Goal: Communication & Community: Ask a question

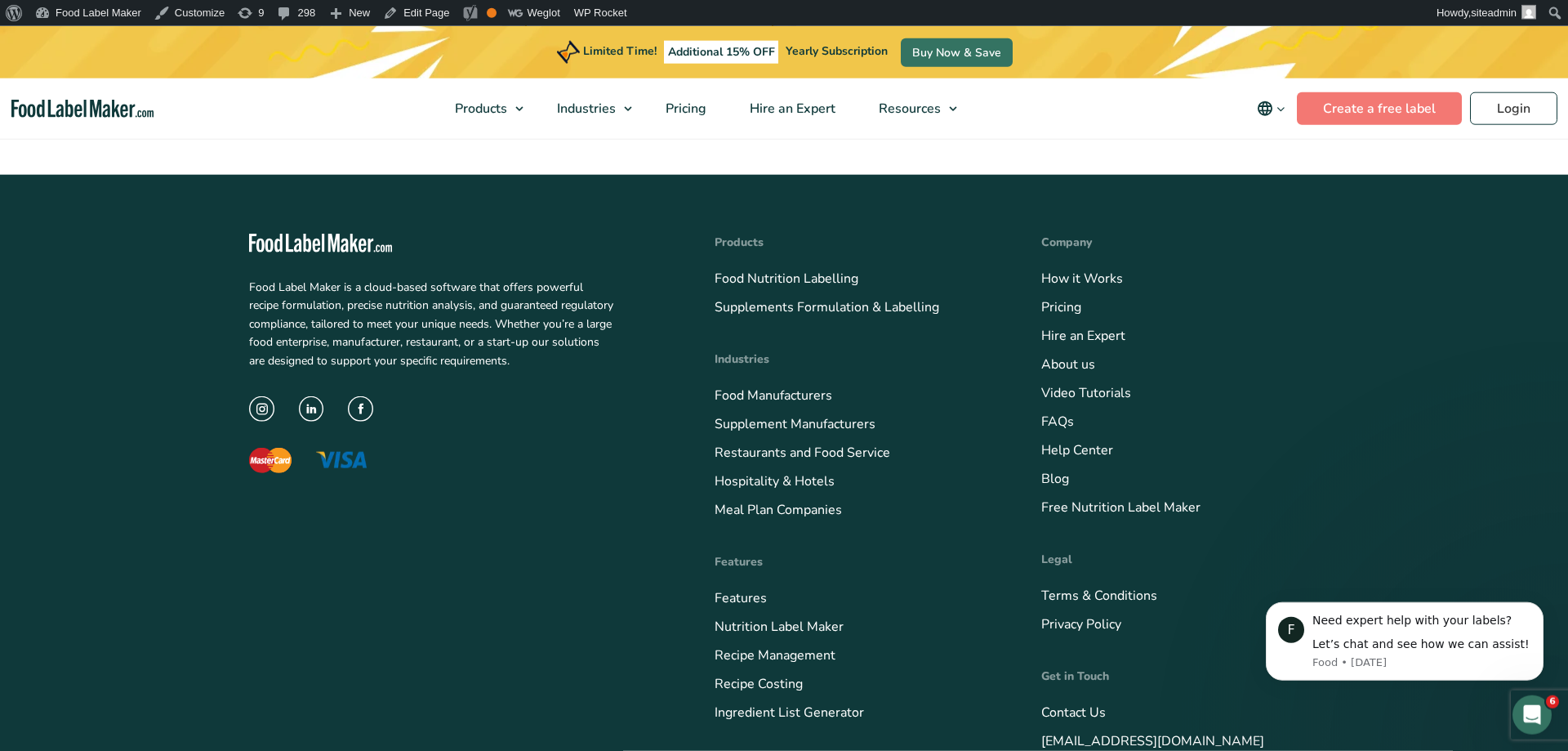
scroll to position [6709, 0]
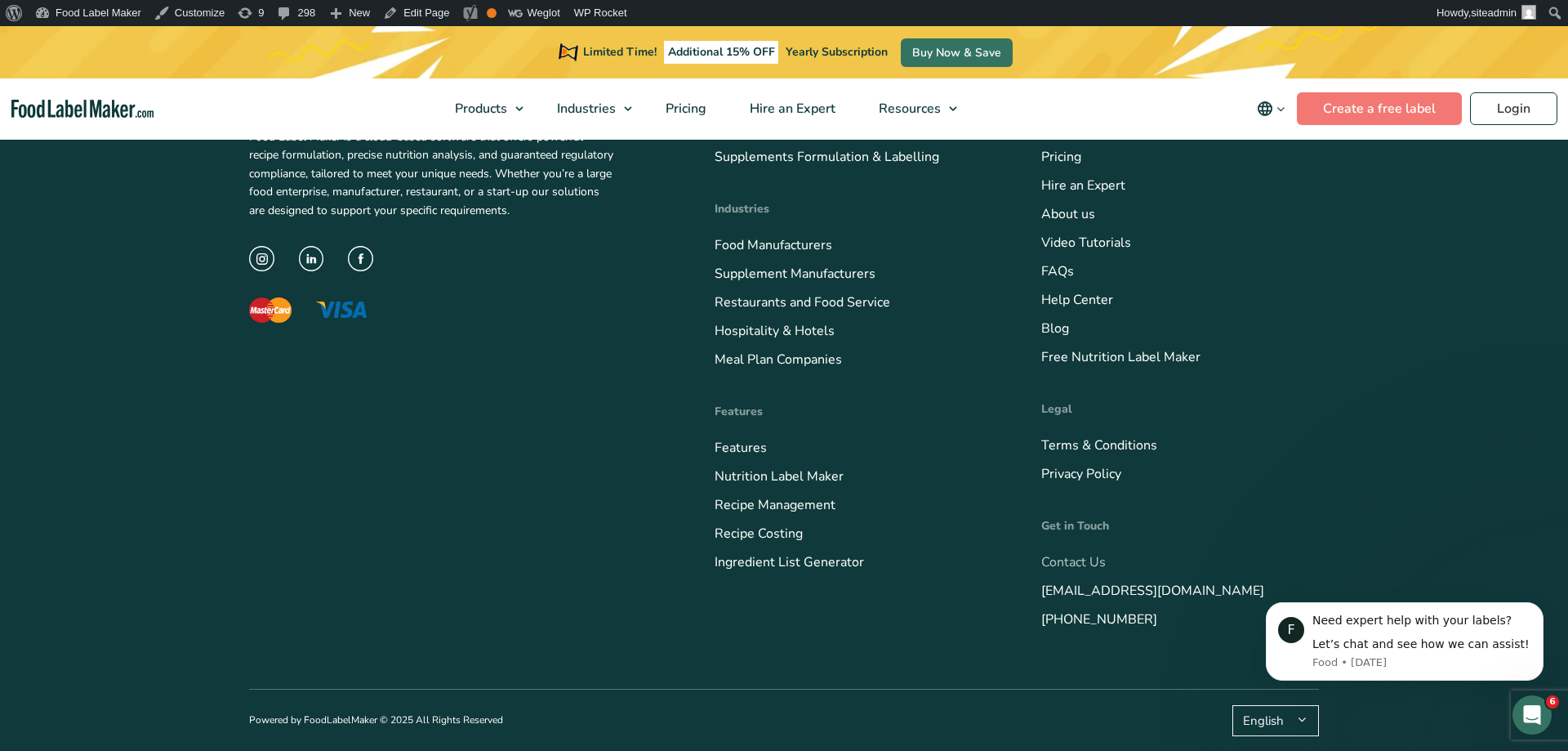
click at [1054, 566] on link "Contact Us" at bounding box center [1073, 562] width 64 height 18
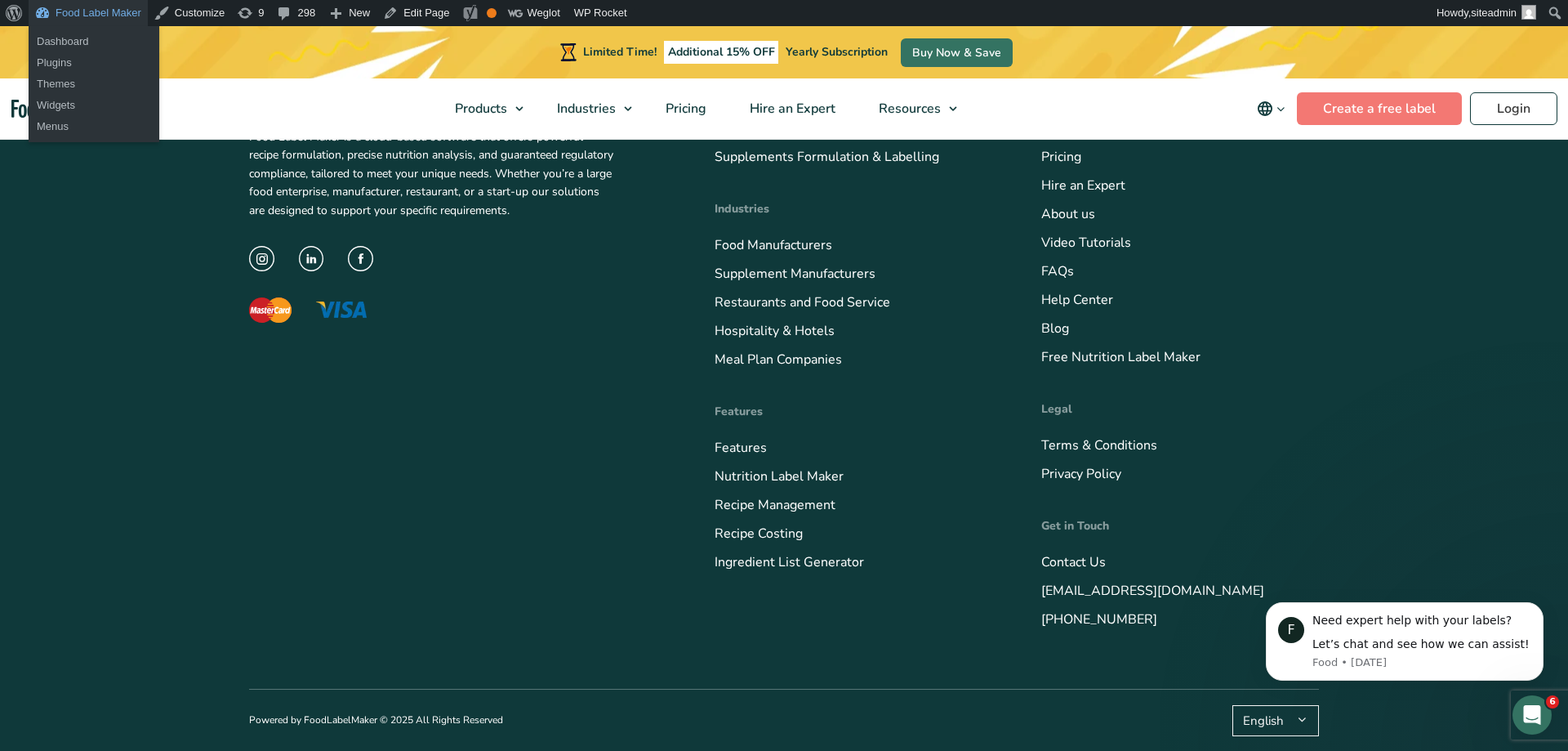
click at [80, 8] on link "Food Label Maker" at bounding box center [88, 13] width 119 height 26
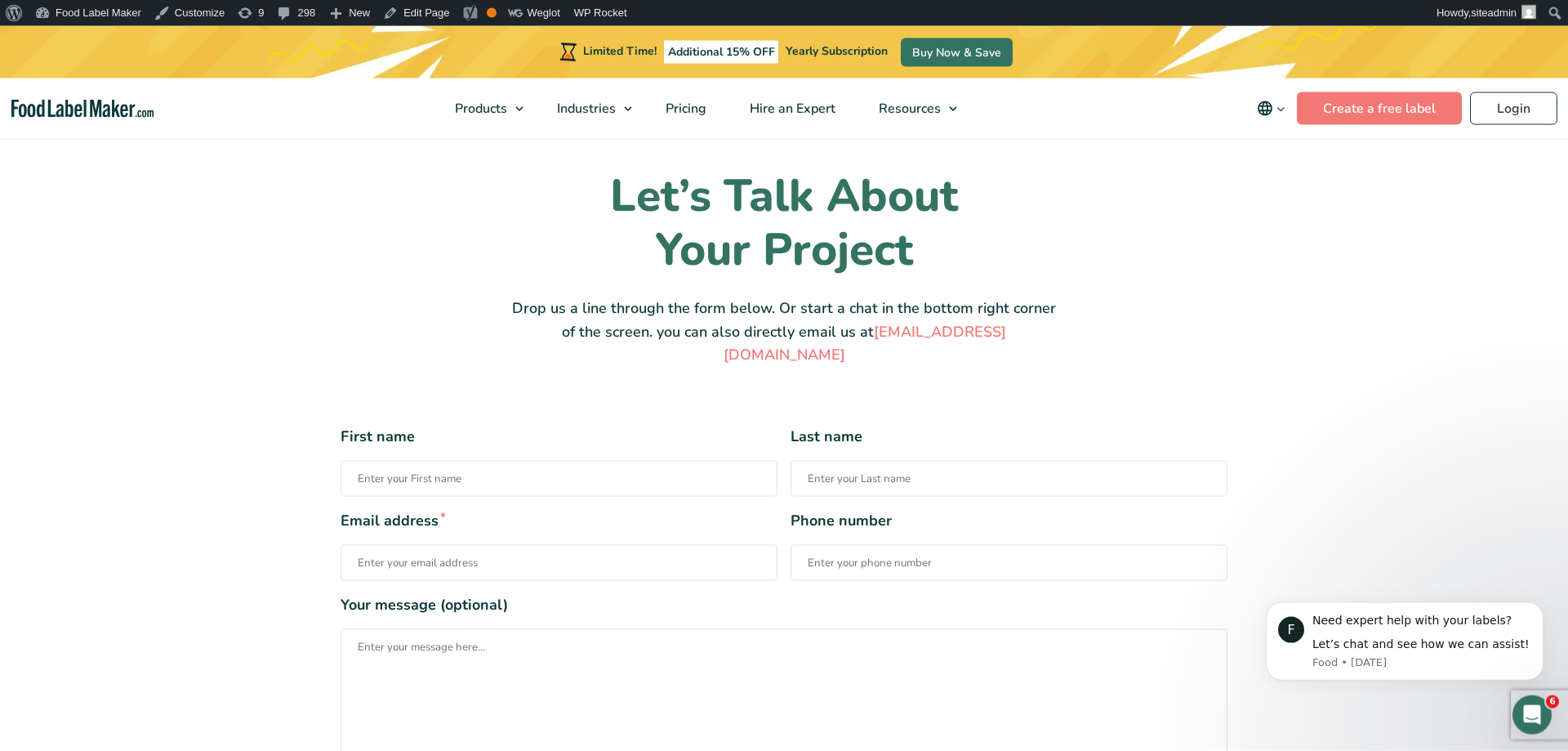
scroll to position [333, 0]
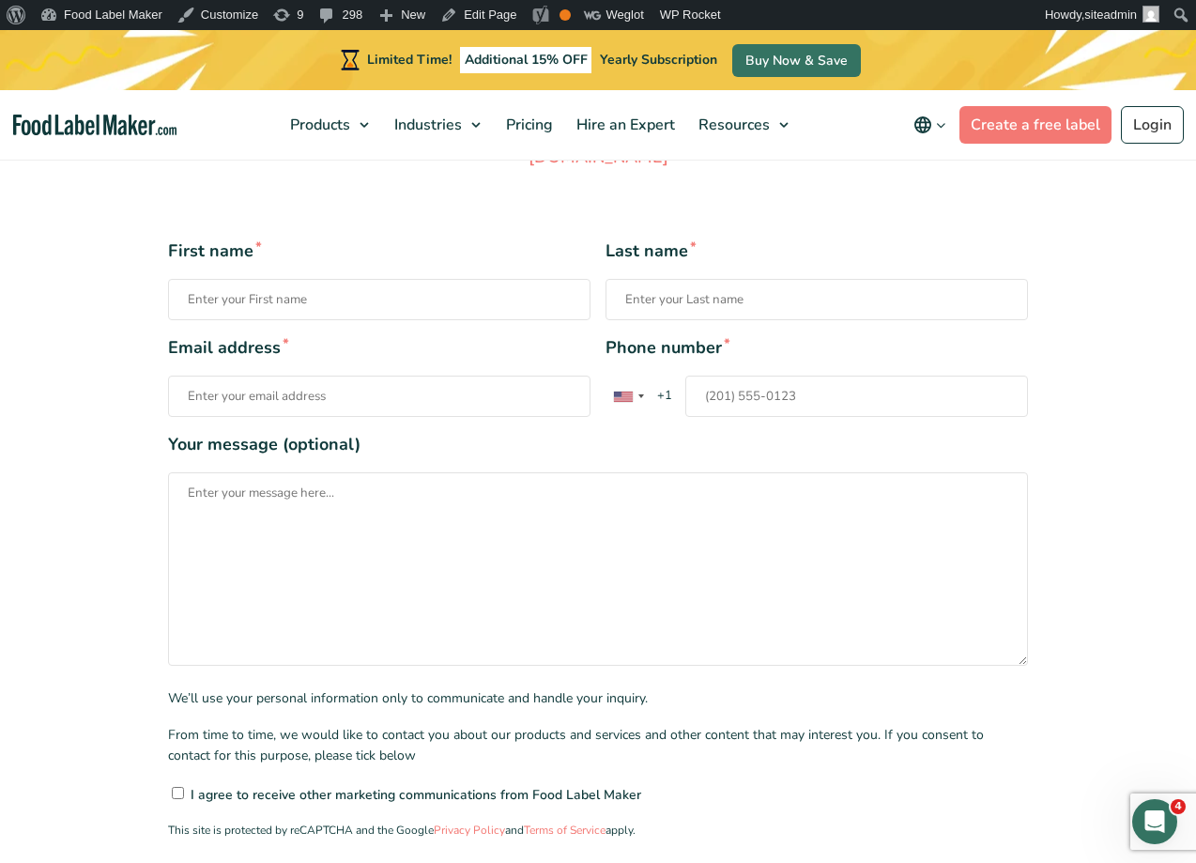
click at [448, 279] on input "First name *" at bounding box center [379, 299] width 423 height 41
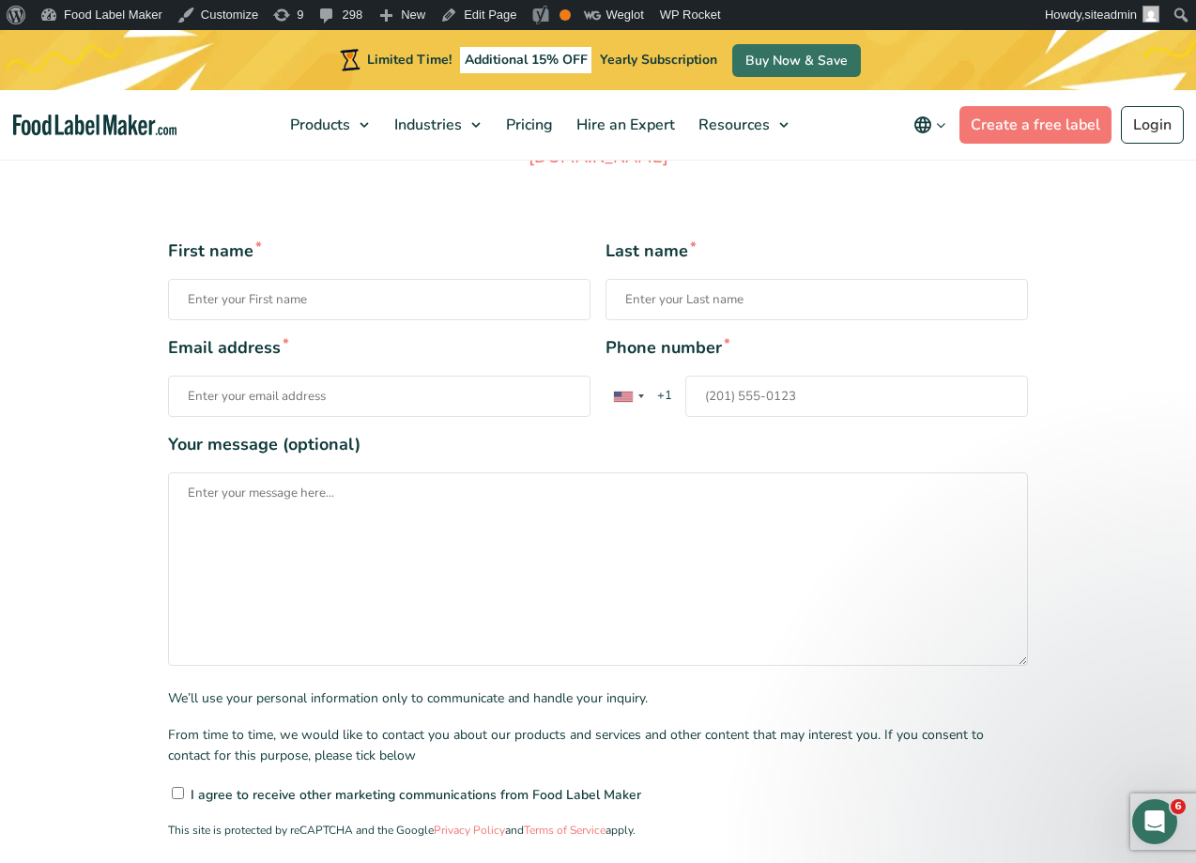
click at [822, 279] on input "Last name *" at bounding box center [817, 299] width 423 height 41
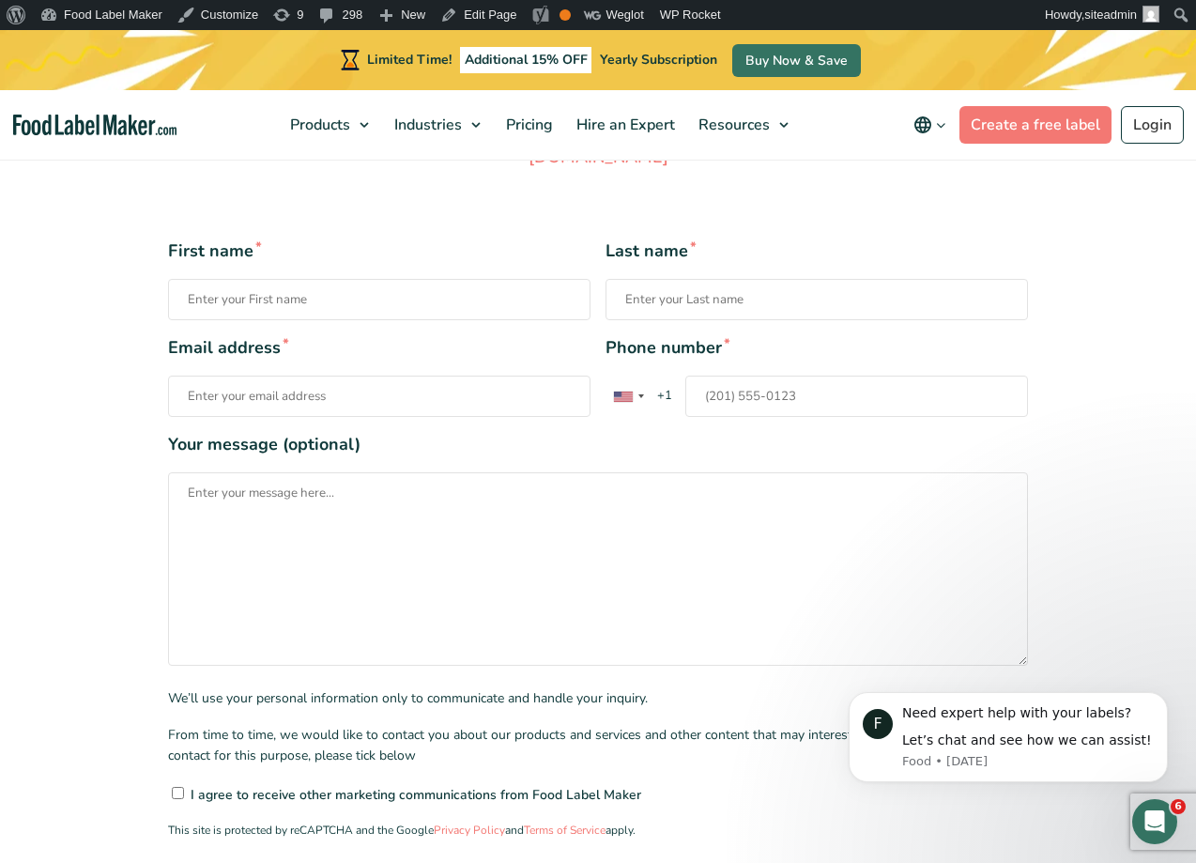
click at [839, 376] on input "Phone number * United States +1 United Kingdom +44 Afghanistan (‫افغانستان‬‎) +…" at bounding box center [856, 396] width 343 height 41
click at [418, 376] on input "Email address *" at bounding box center [379, 396] width 423 height 41
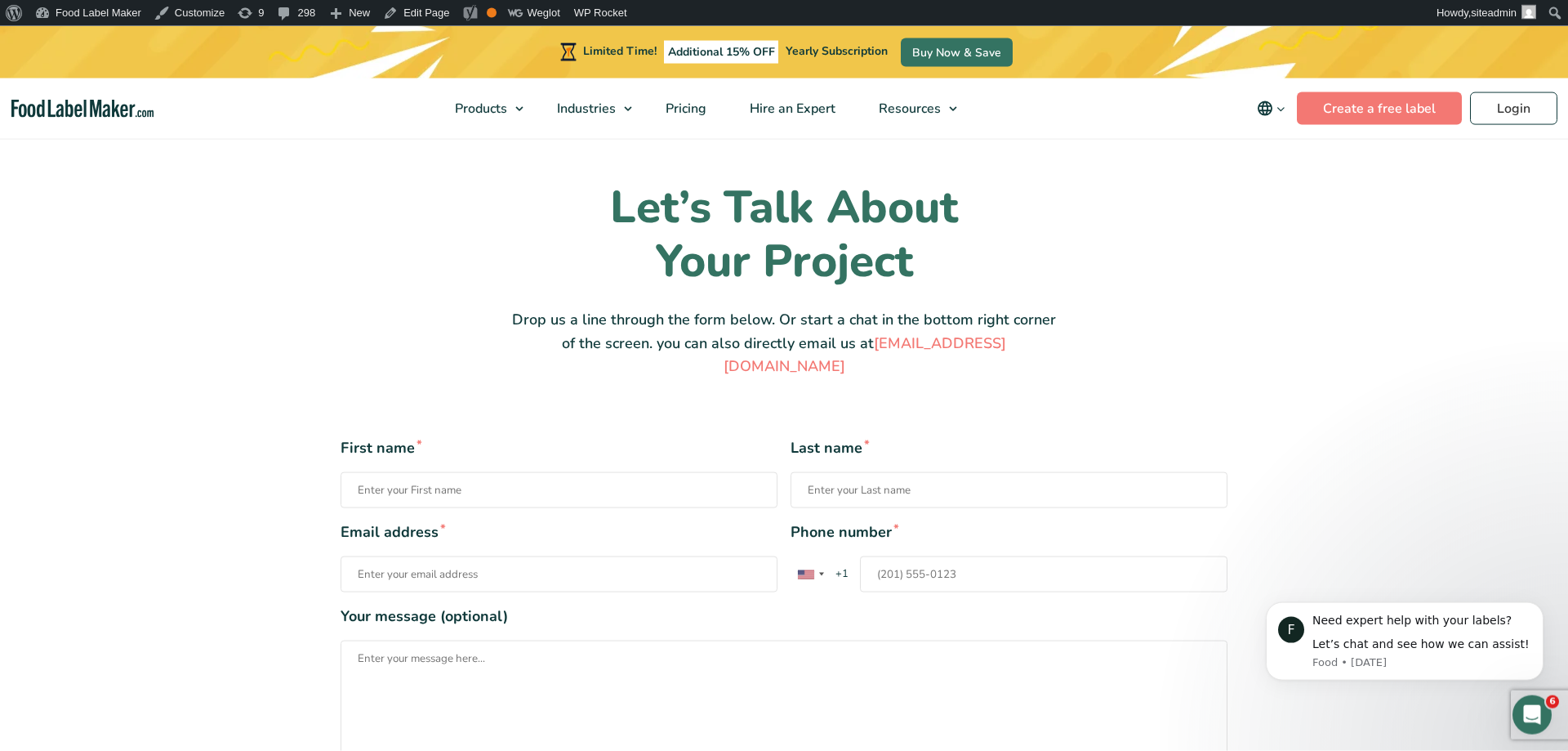
scroll to position [333, 0]
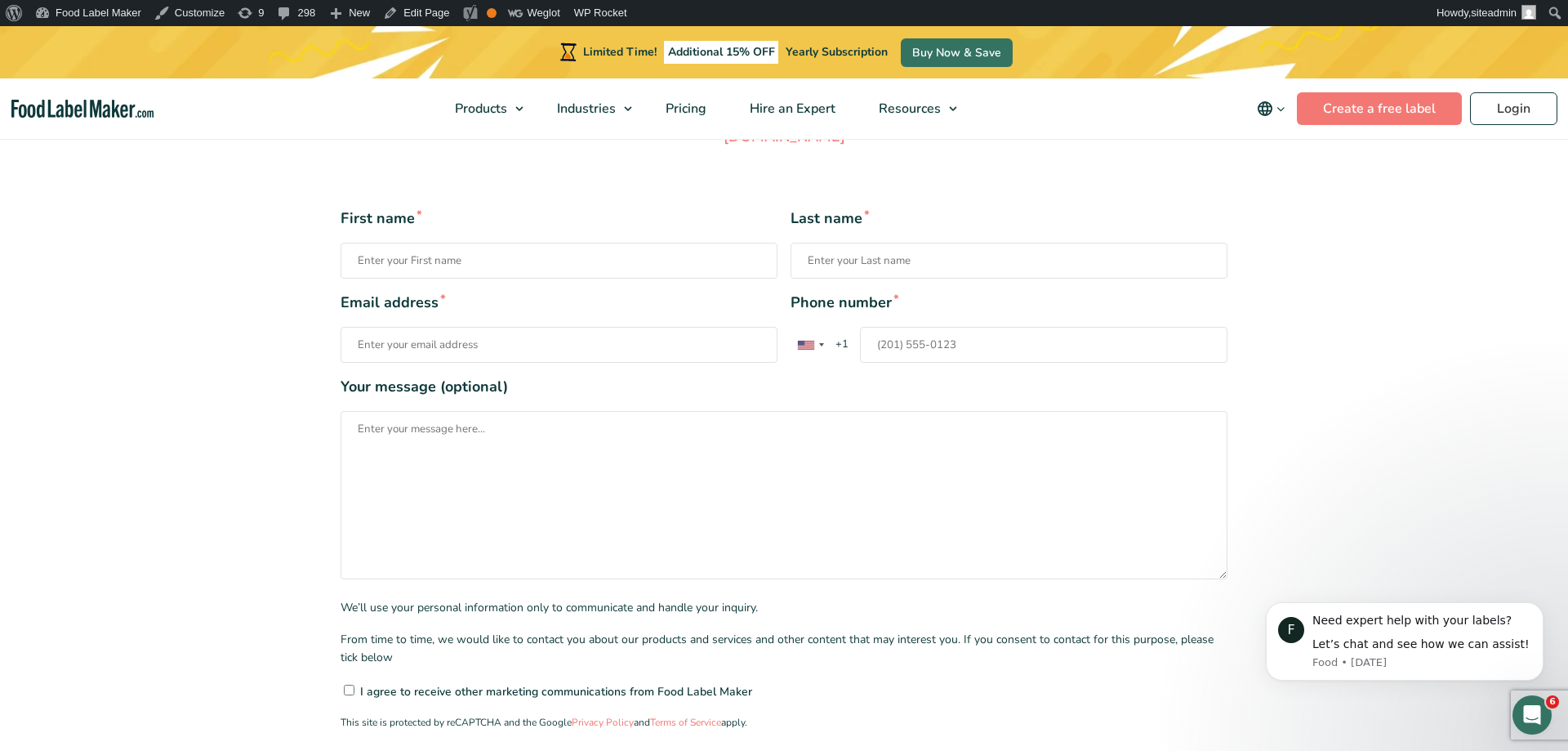
click at [1000, 327] on input "Phone number * United States +1 United Kingdom +44 Afghanistan (‫افغانستان‬‎) +…" at bounding box center [1044, 345] width 368 height 36
click at [778, 513] on textarea "Your message (optional)" at bounding box center [784, 494] width 887 height 168
click at [1039, 408] on section "First name * Last name * Email address * Phone number * United States +1 United…" at bounding box center [784, 505] width 1568 height 713
click at [426, 243] on input "First name *" at bounding box center [559, 260] width 437 height 36
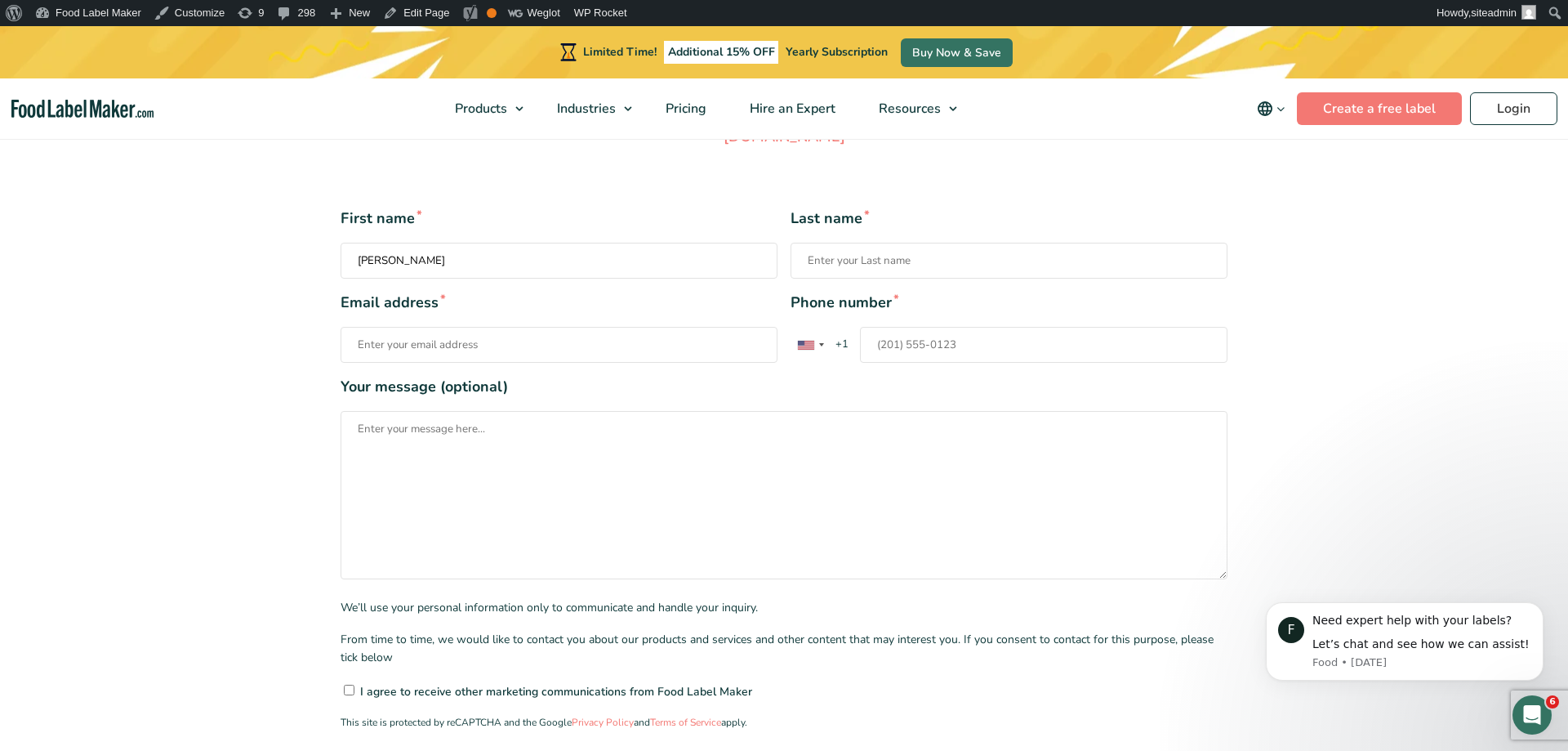
type input "Ivan"
click at [871, 243] on input "Last name *" at bounding box center [1009, 260] width 437 height 36
type input "Jevremovic"
click at [517, 336] on input "Email address *" at bounding box center [559, 345] width 437 height 36
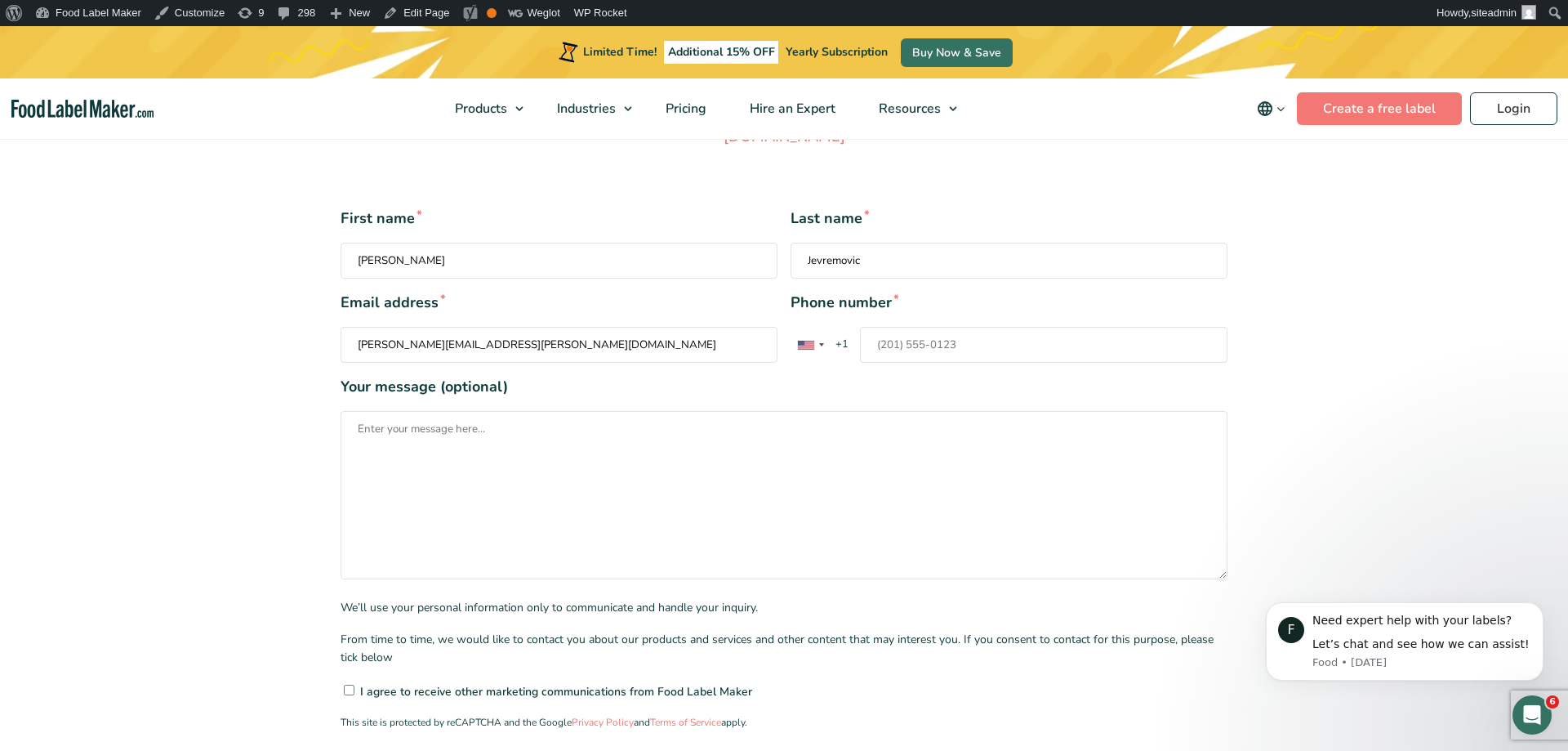
click at [777, 341] on input "ivan.jevremovic@symbiotica.rs" at bounding box center [559, 345] width 437 height 36
type input "ivan.jevremovic@symbiotica.rs"
click at [1038, 341] on form "First name * Ivan Last name * Jevremovic Email address * ivan.jevremovic@symbio…" at bounding box center [784, 506] width 887 height 595
click at [1033, 327] on input "Phone number * United States +1 United Kingdom +44 Afghanistan (‫افغانستان‬‎) +…" at bounding box center [1044, 345] width 368 height 36
type input "2015550123"
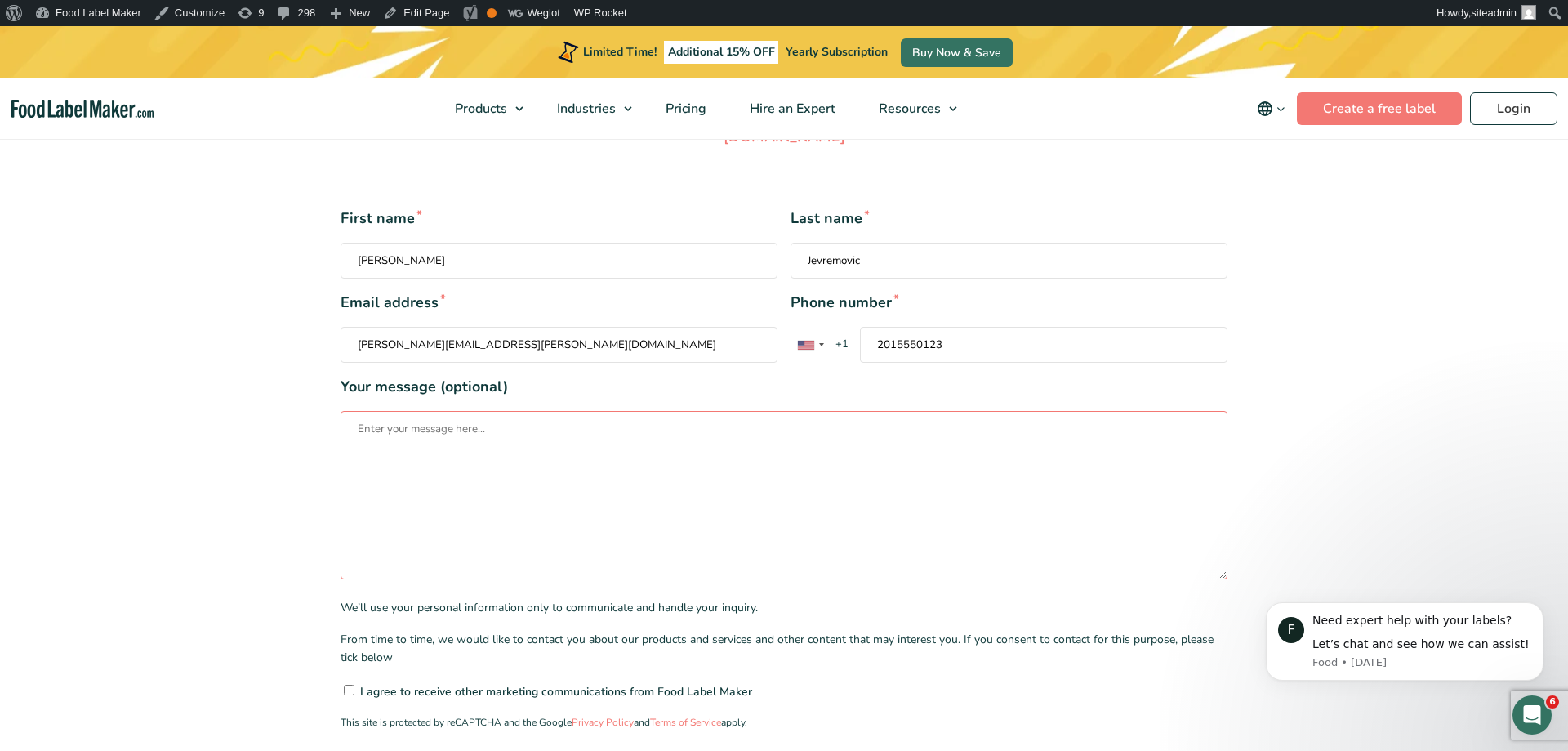
click at [891, 460] on textarea "Your message (optional)" at bounding box center [784, 494] width 887 height 168
type textarea "This is a test message."
click at [350, 695] on input"] "I agree to receive other marketing communications from Food Label Maker" at bounding box center [349, 690] width 10 height 10
checkbox input"] "true"
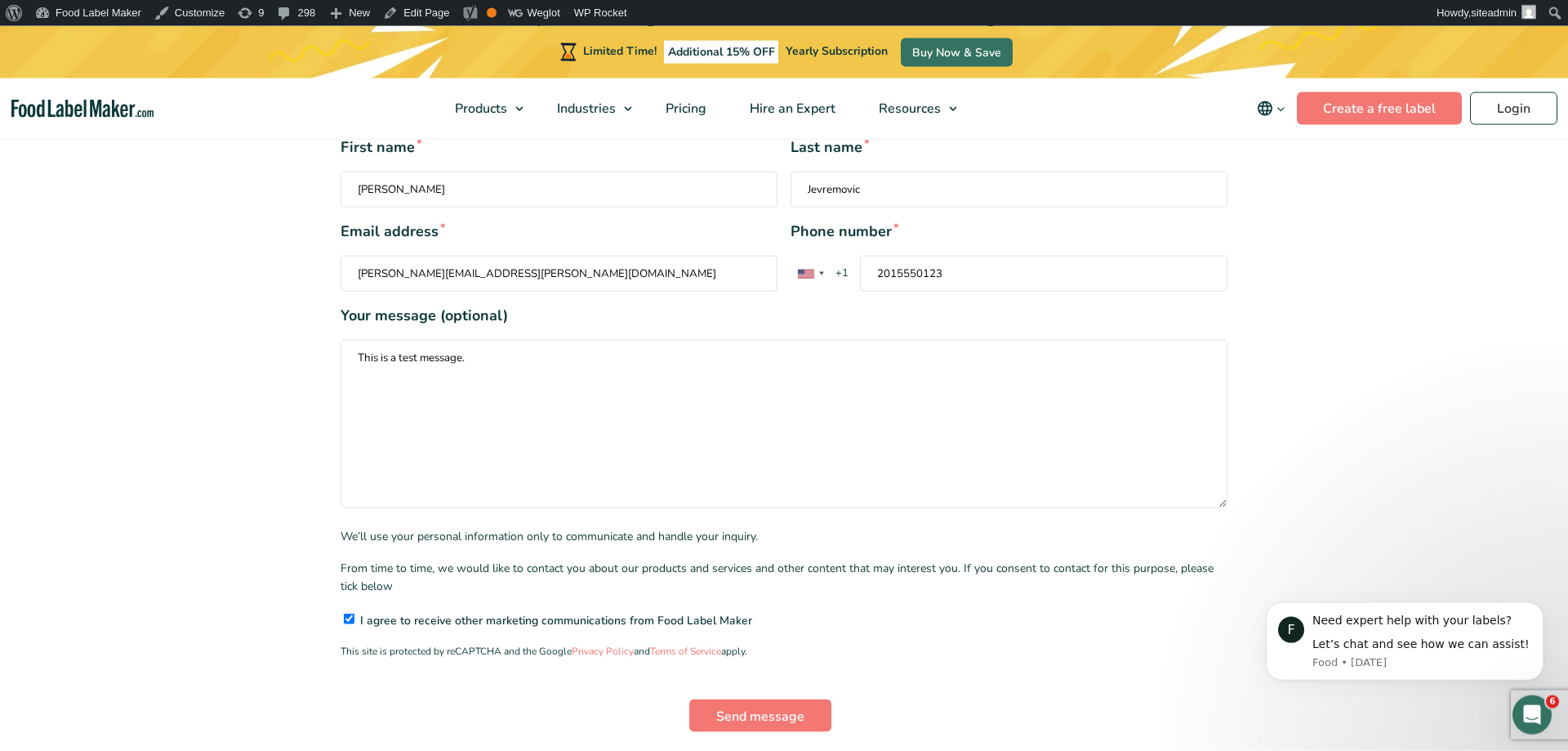
scroll to position [583, 0]
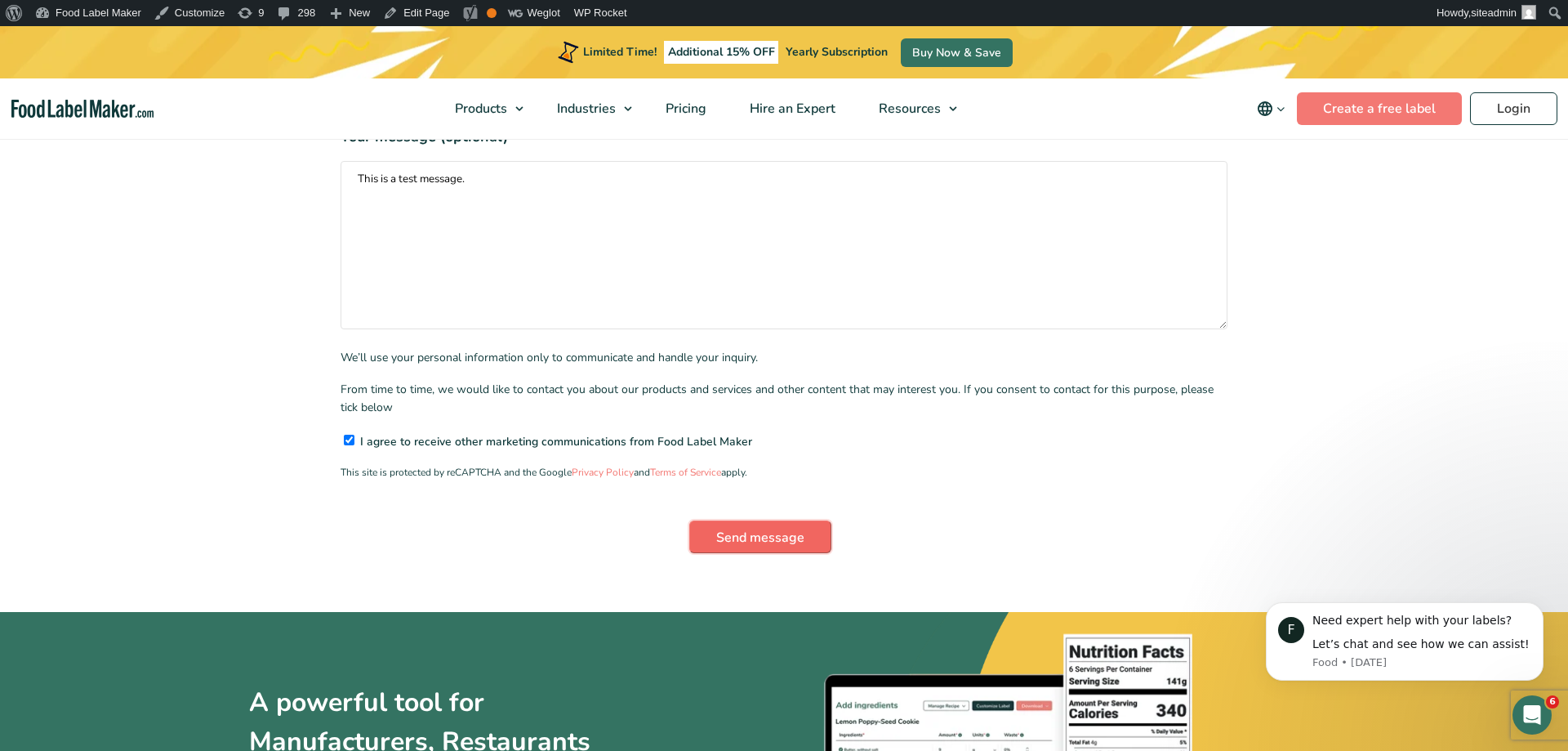
click at [777, 546] on input "Send message" at bounding box center [760, 537] width 142 height 33
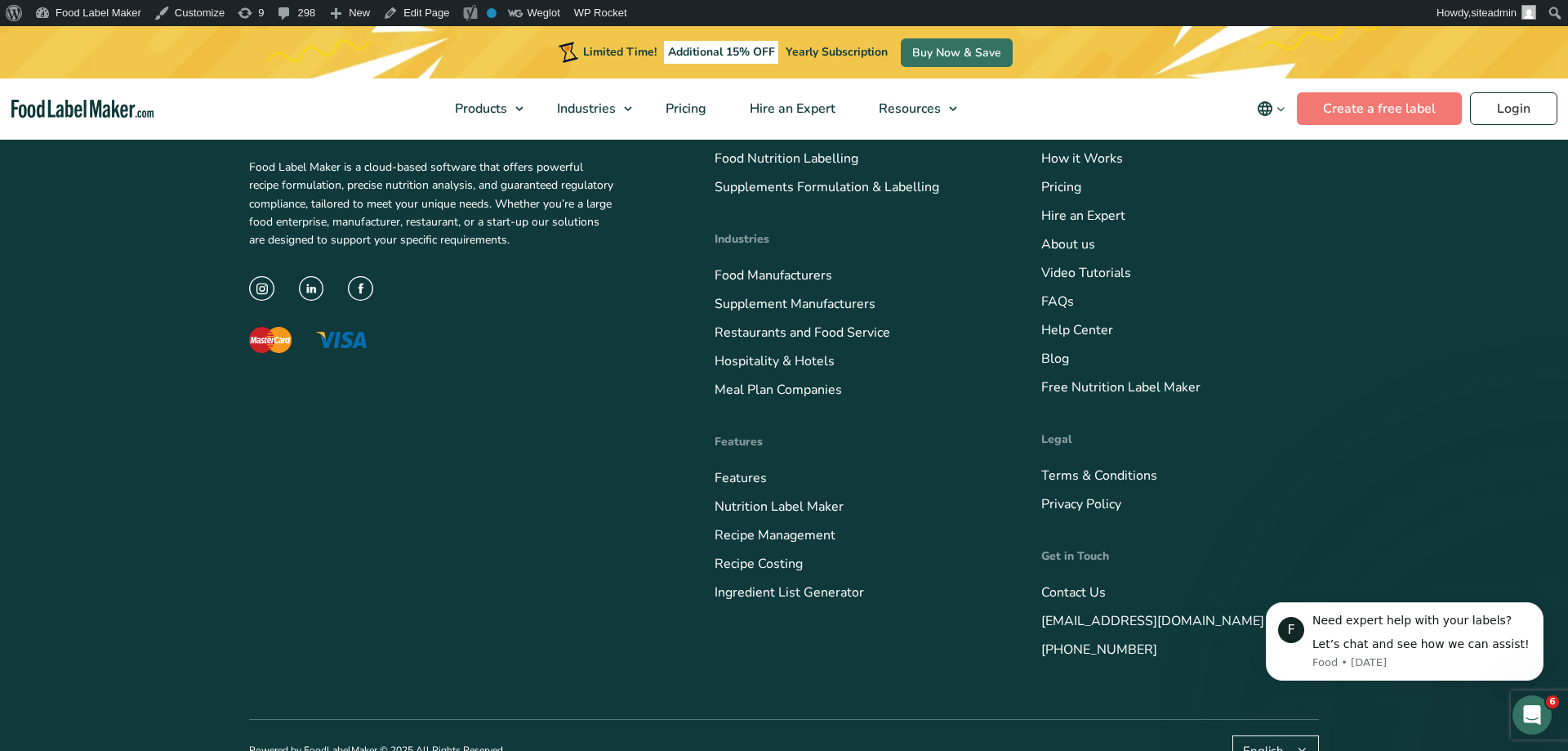
scroll to position [864, 0]
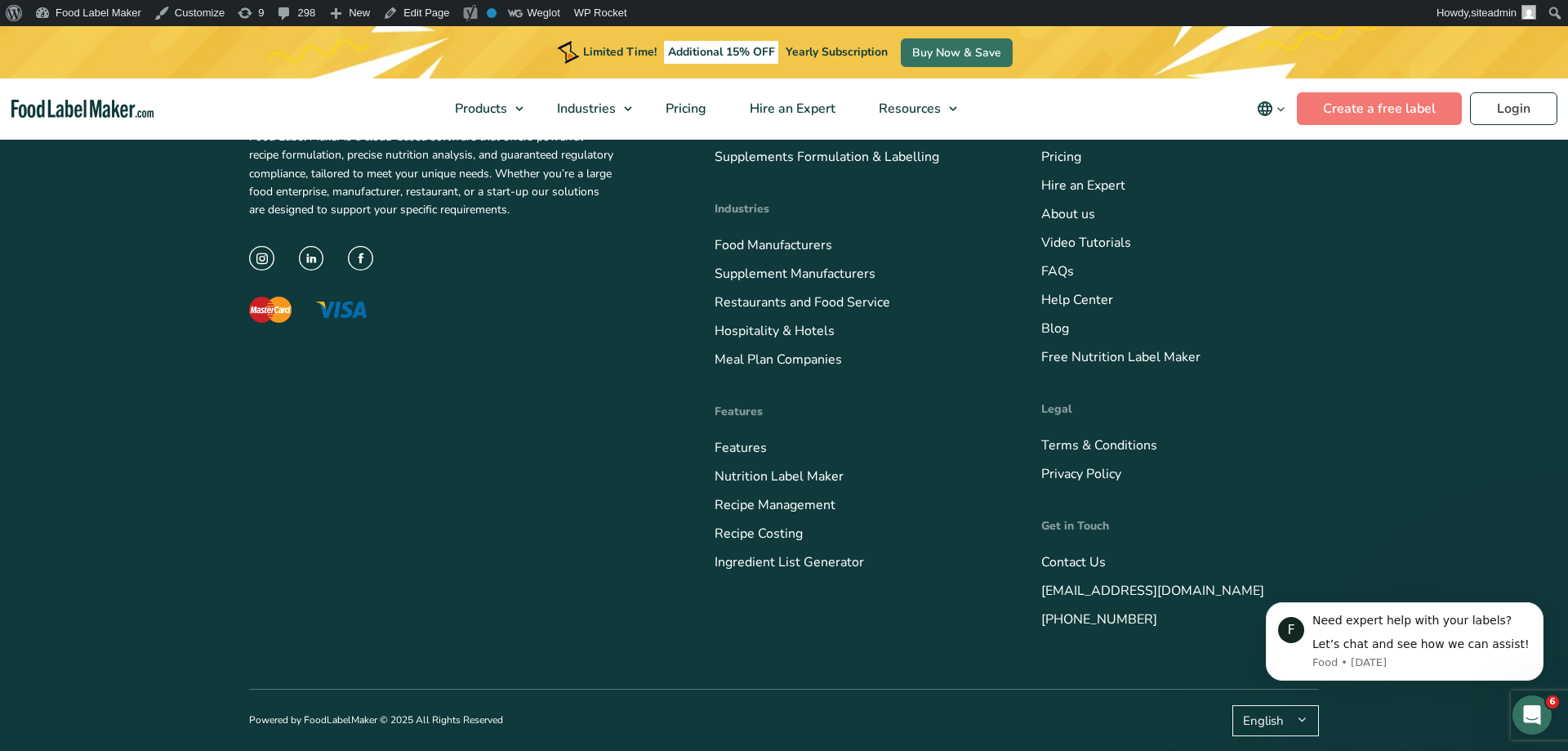
click at [1082, 553] on li "Contact Us" at bounding box center [1179, 561] width 277 height 22
click at [1080, 555] on link "Contact Us" at bounding box center [1073, 562] width 64 height 18
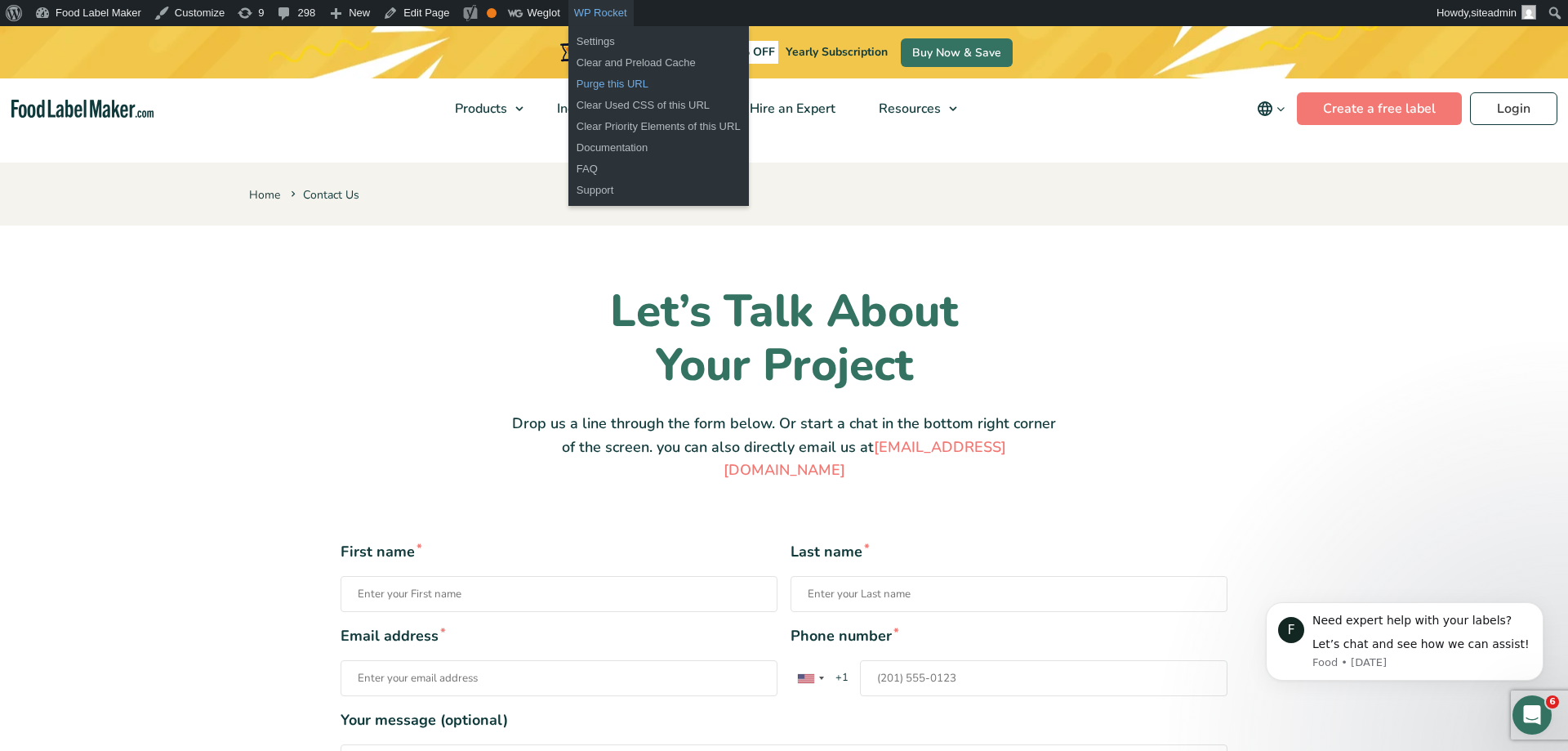
click at [605, 85] on link "Purge this URL" at bounding box center [659, 84] width 181 height 21
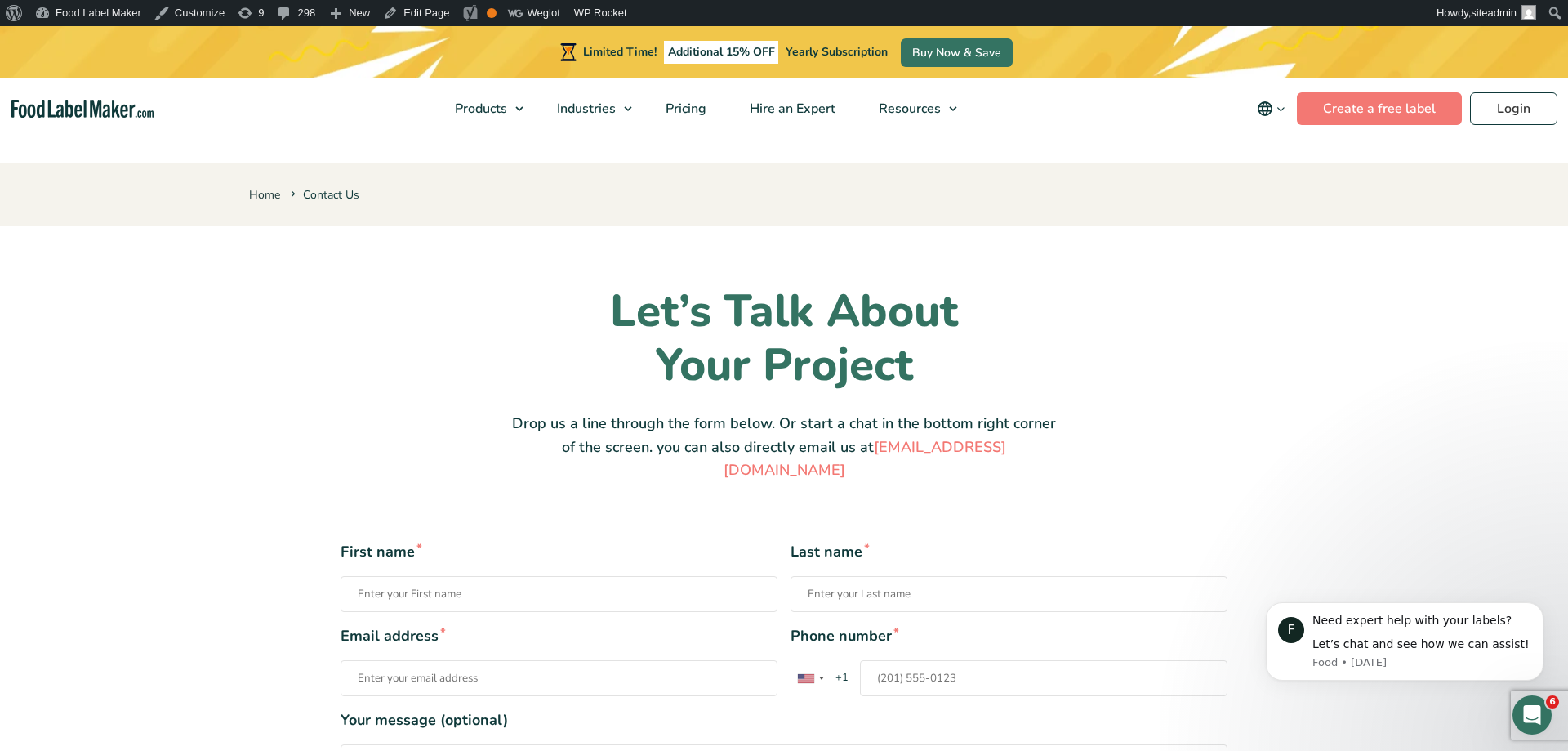
click at [1267, 117] on icon "main navigation" at bounding box center [1264, 109] width 20 height 20
click at [1284, 165] on link "Español" at bounding box center [1293, 164] width 44 height 17
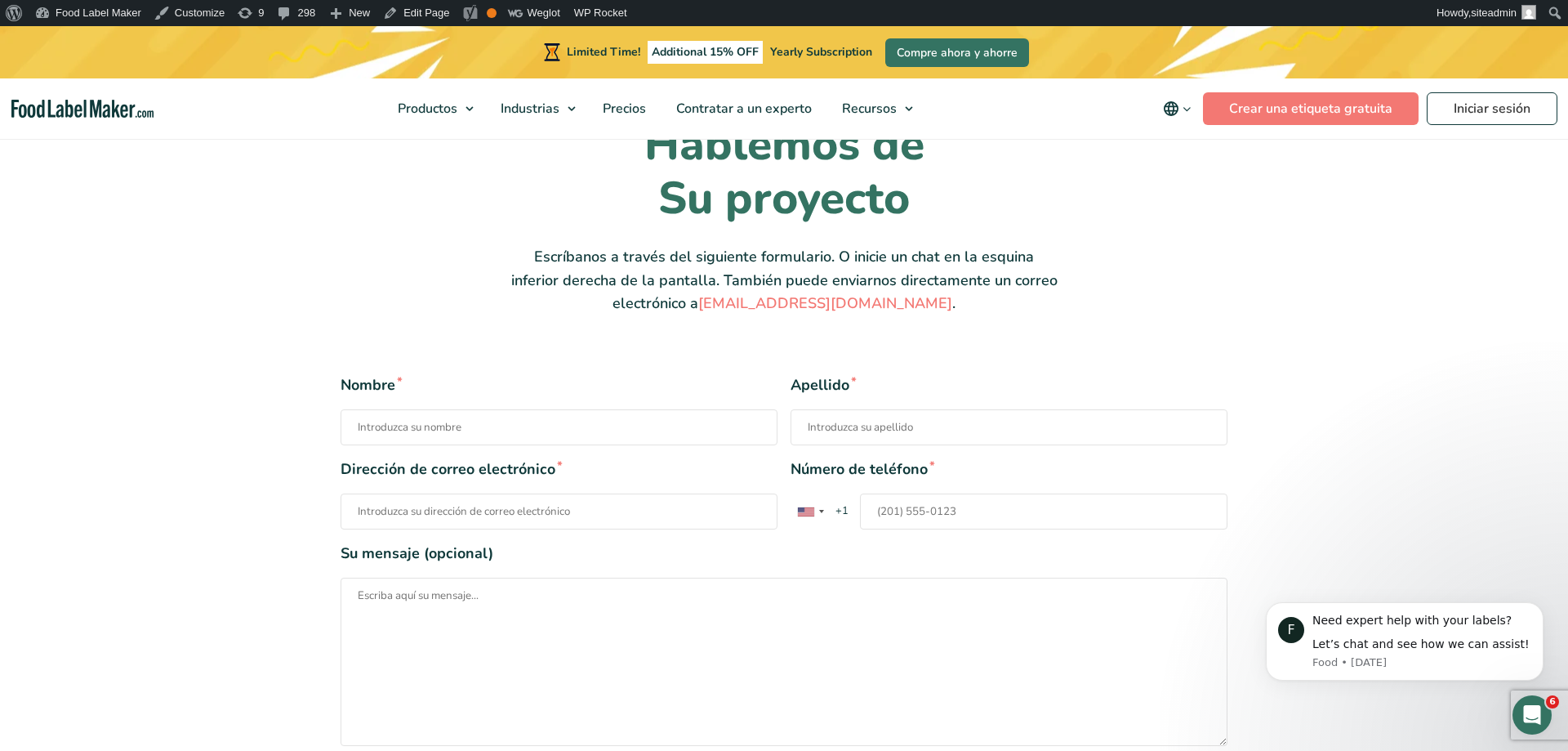
click at [1188, 107] on icon "main navigation" at bounding box center [1187, 109] width 12 height 12
click at [1216, 186] on link "Français" at bounding box center [1200, 189] width 45 height 17
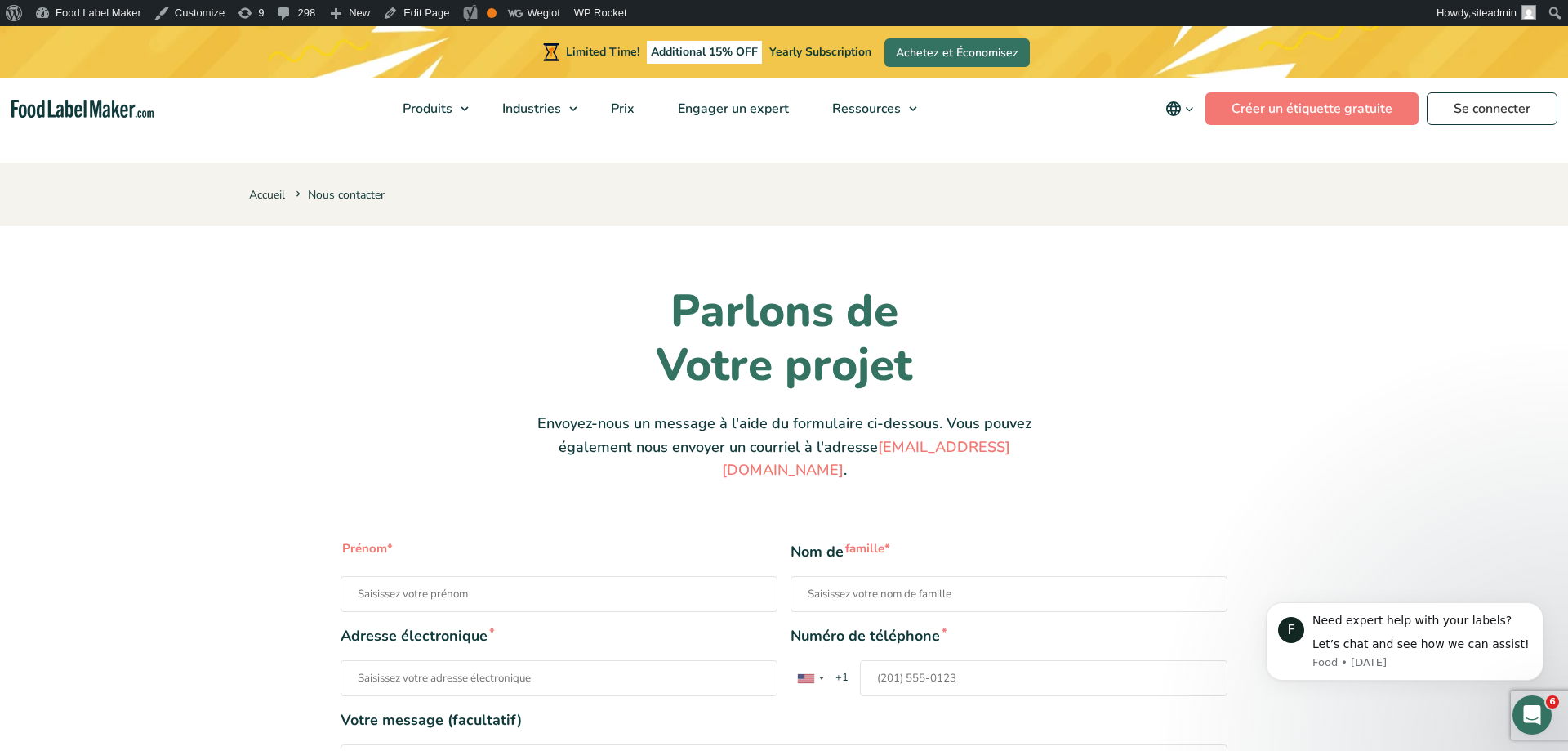
click at [1169, 112] on icon "main navigation" at bounding box center [1173, 109] width 20 height 20
click at [1194, 211] on link "Deutsch" at bounding box center [1203, 212] width 45 height 17
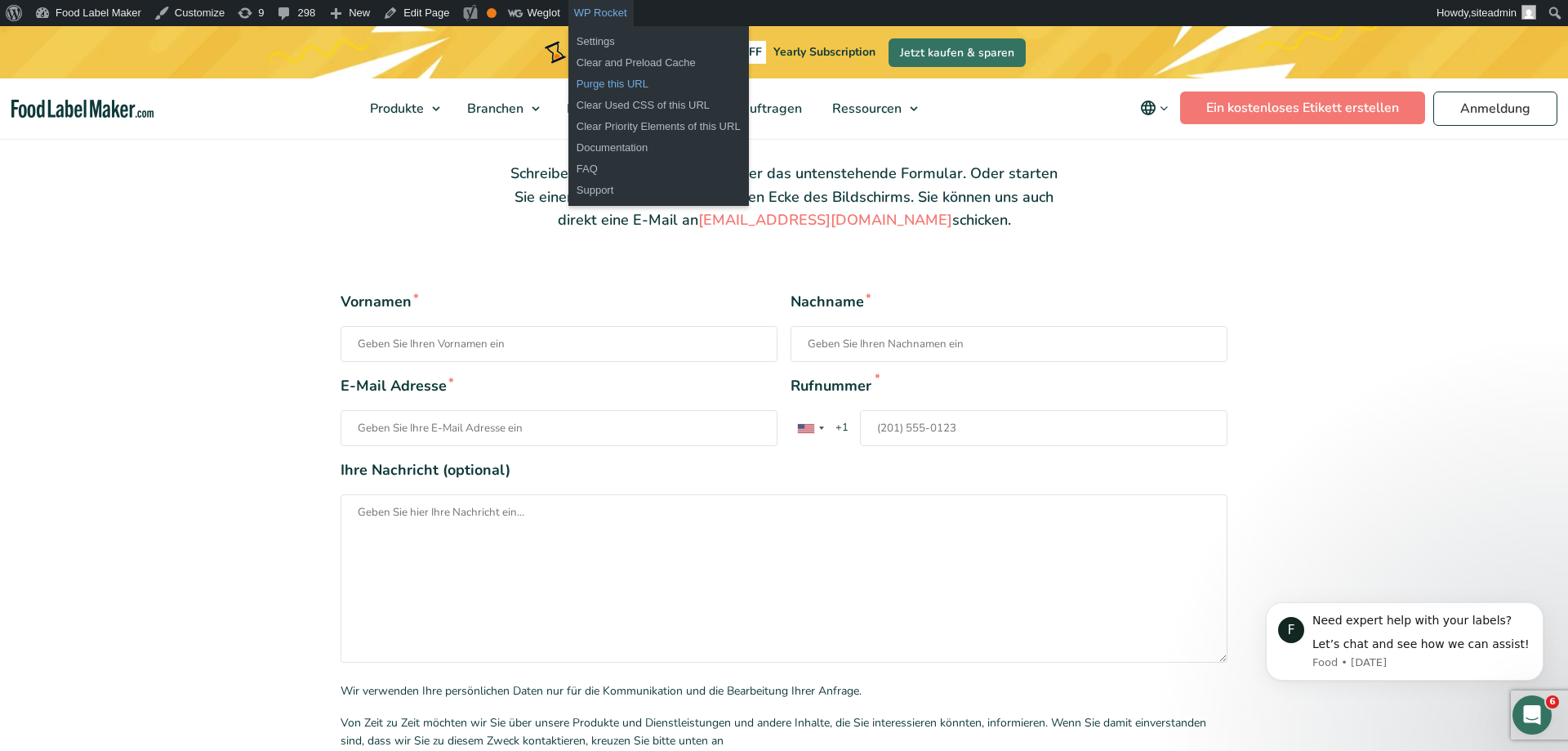
click at [596, 84] on link "Purge this URL" at bounding box center [659, 84] width 181 height 21
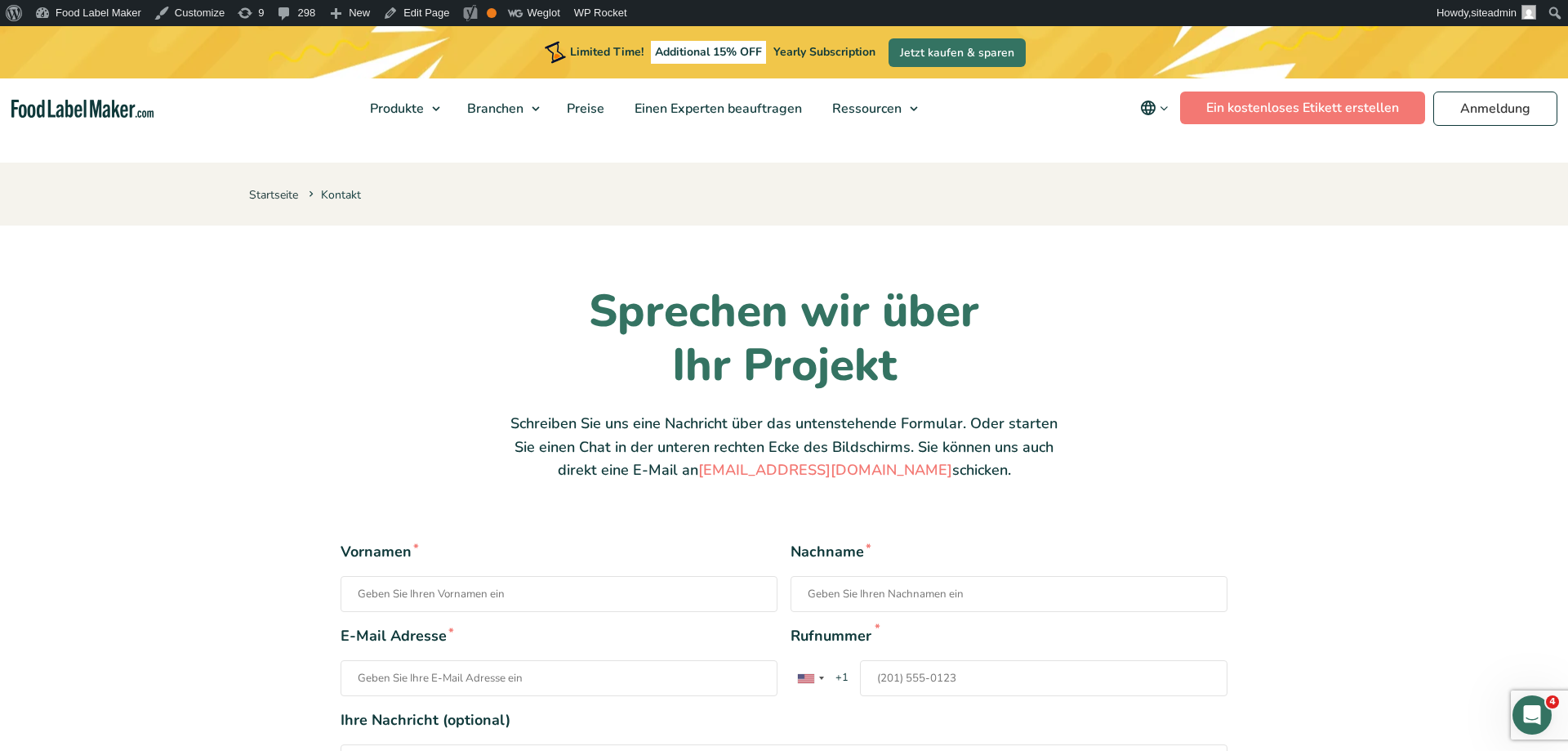
click at [1151, 107] on icon "main navigation" at bounding box center [1148, 108] width 20 height 20
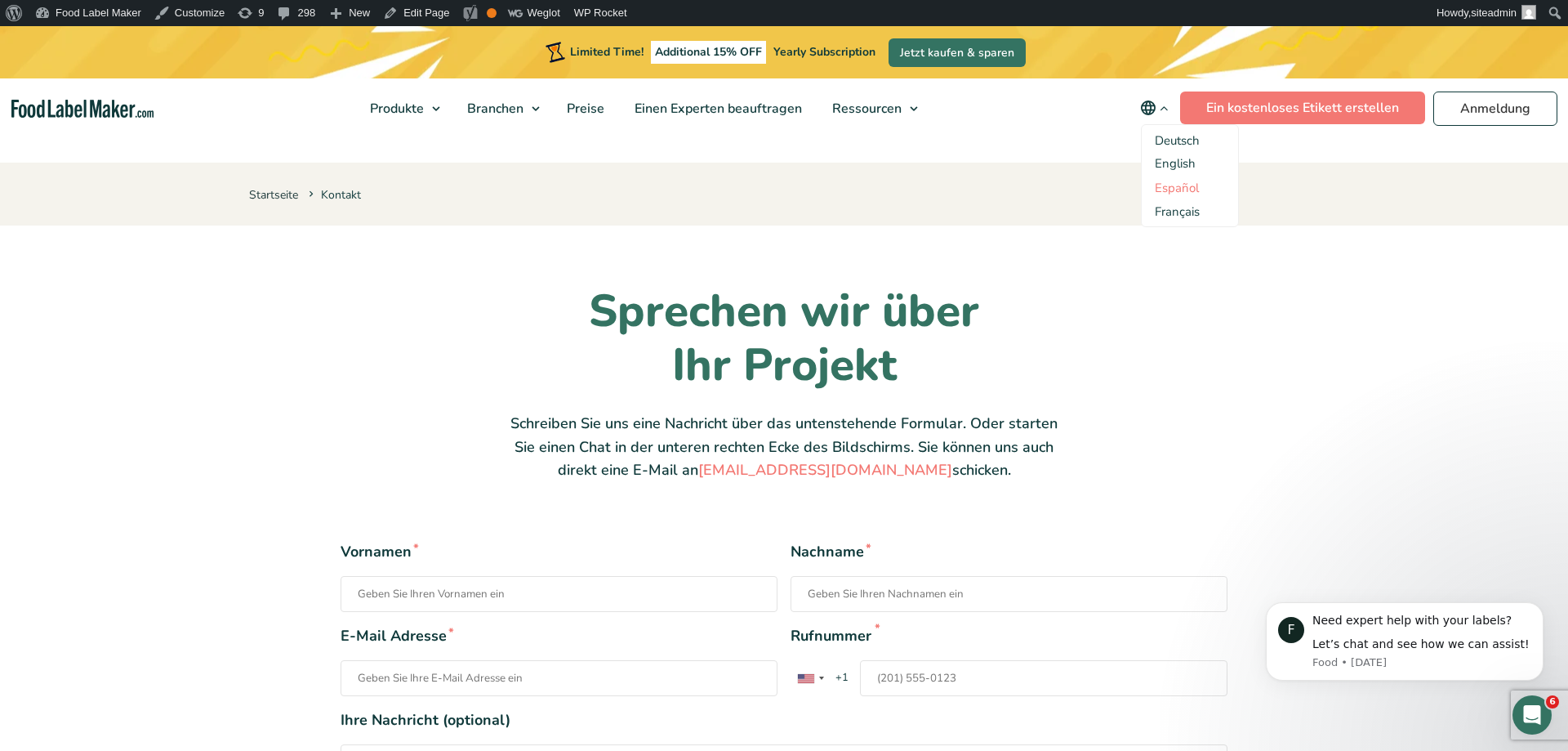
click at [1178, 188] on link "Español" at bounding box center [1177, 188] width 44 height 17
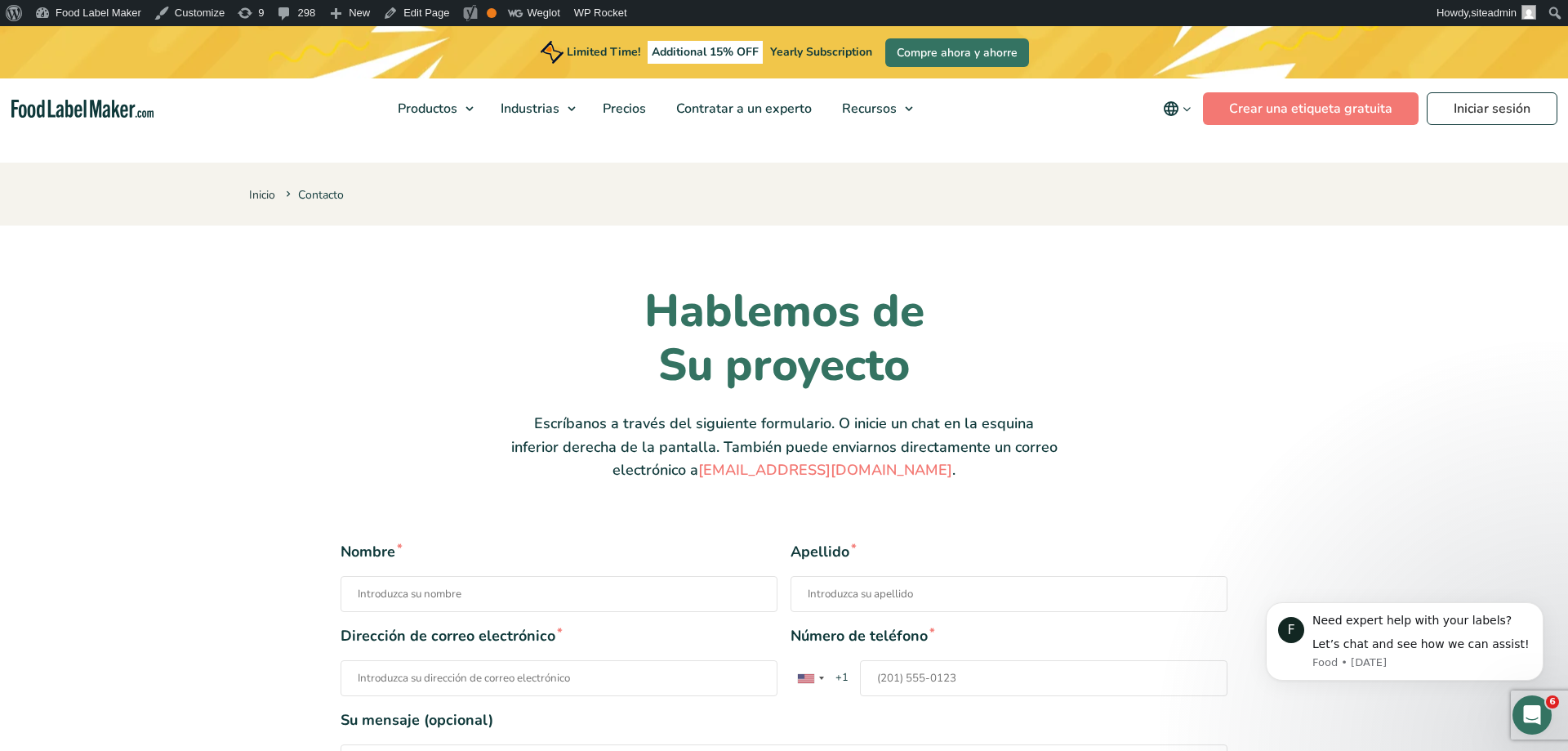
click at [1181, 108] on icon "main navigation" at bounding box center [1171, 109] width 20 height 20
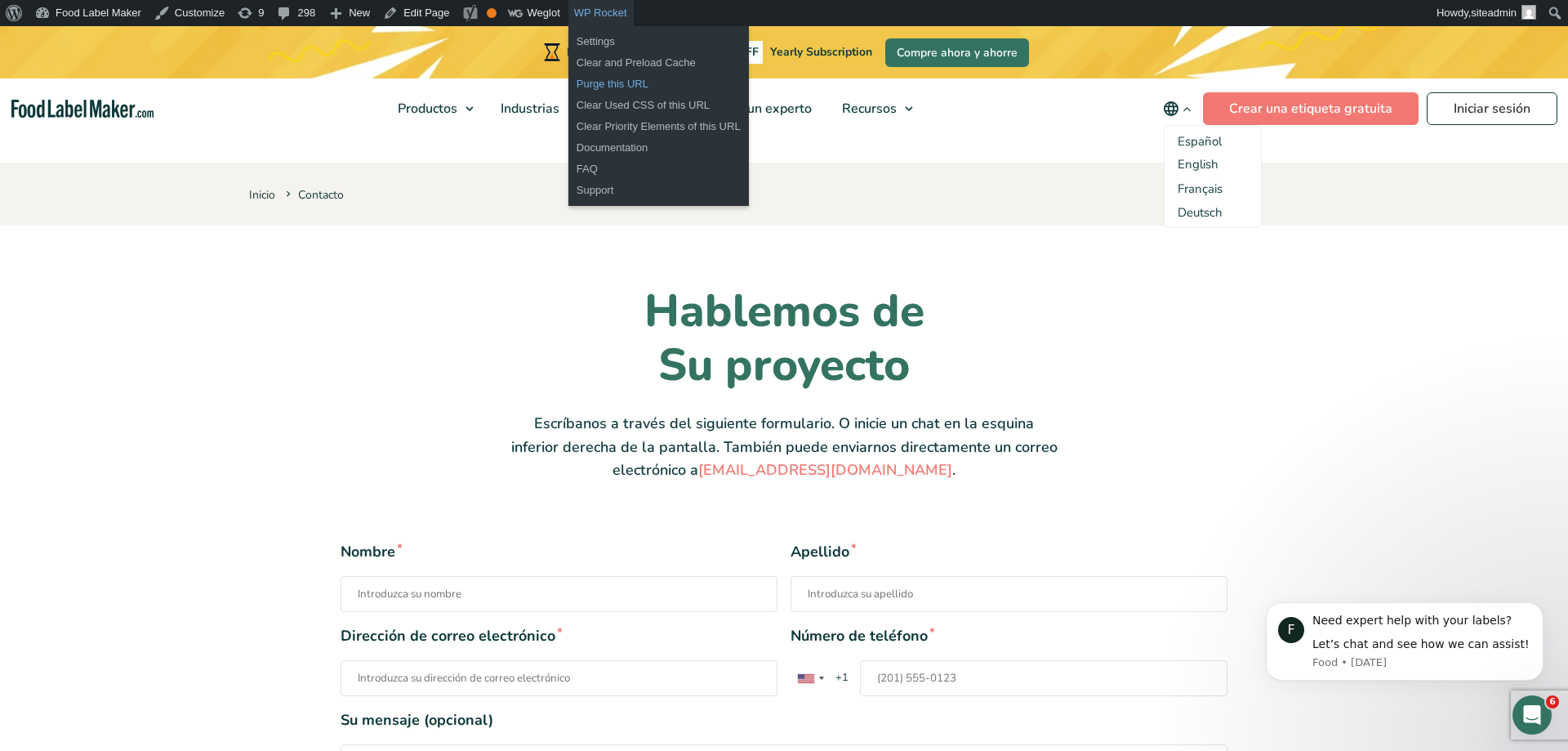
click at [610, 84] on link "Purge this URL" at bounding box center [659, 84] width 181 height 21
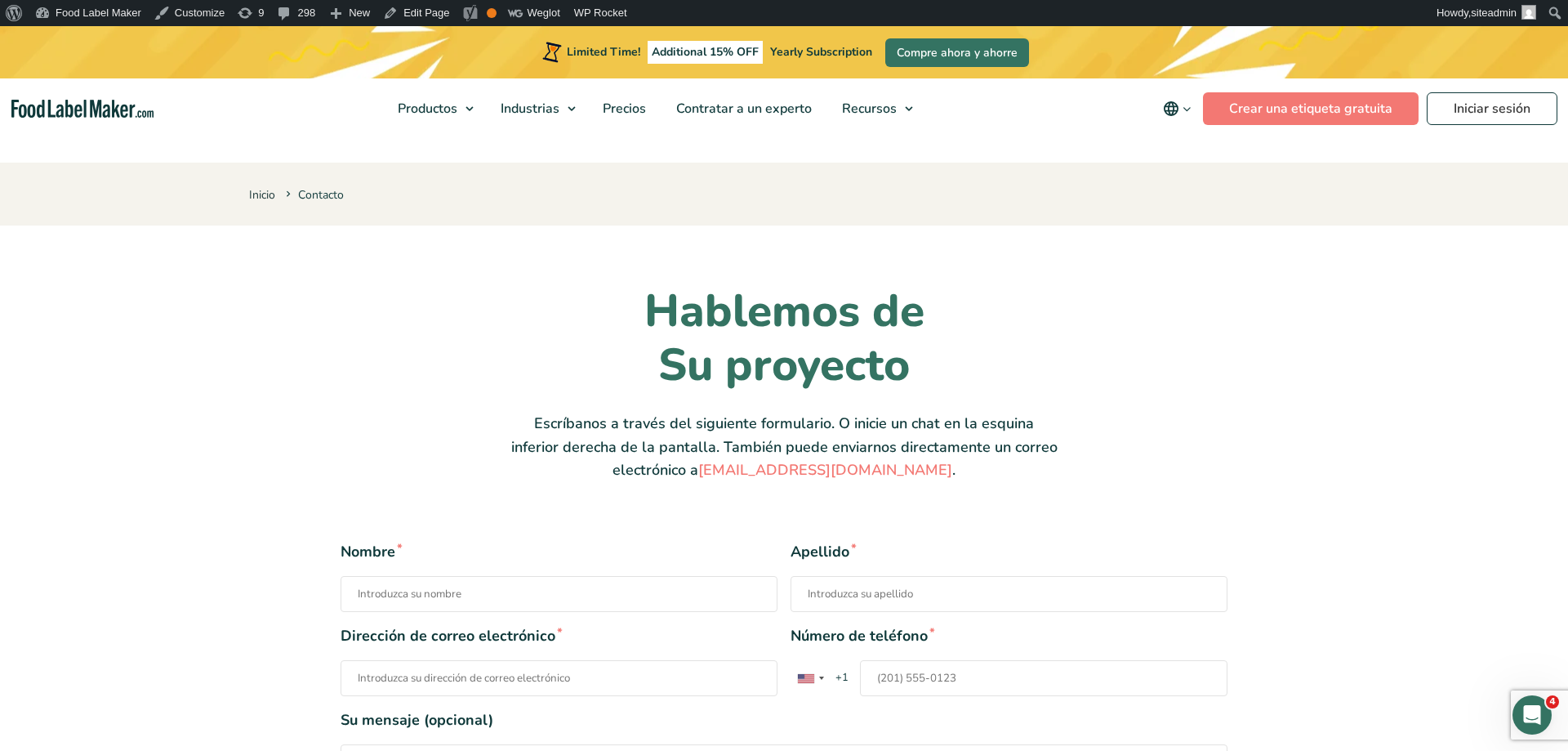
click at [1178, 115] on icon "main navigation" at bounding box center [1171, 109] width 20 height 20
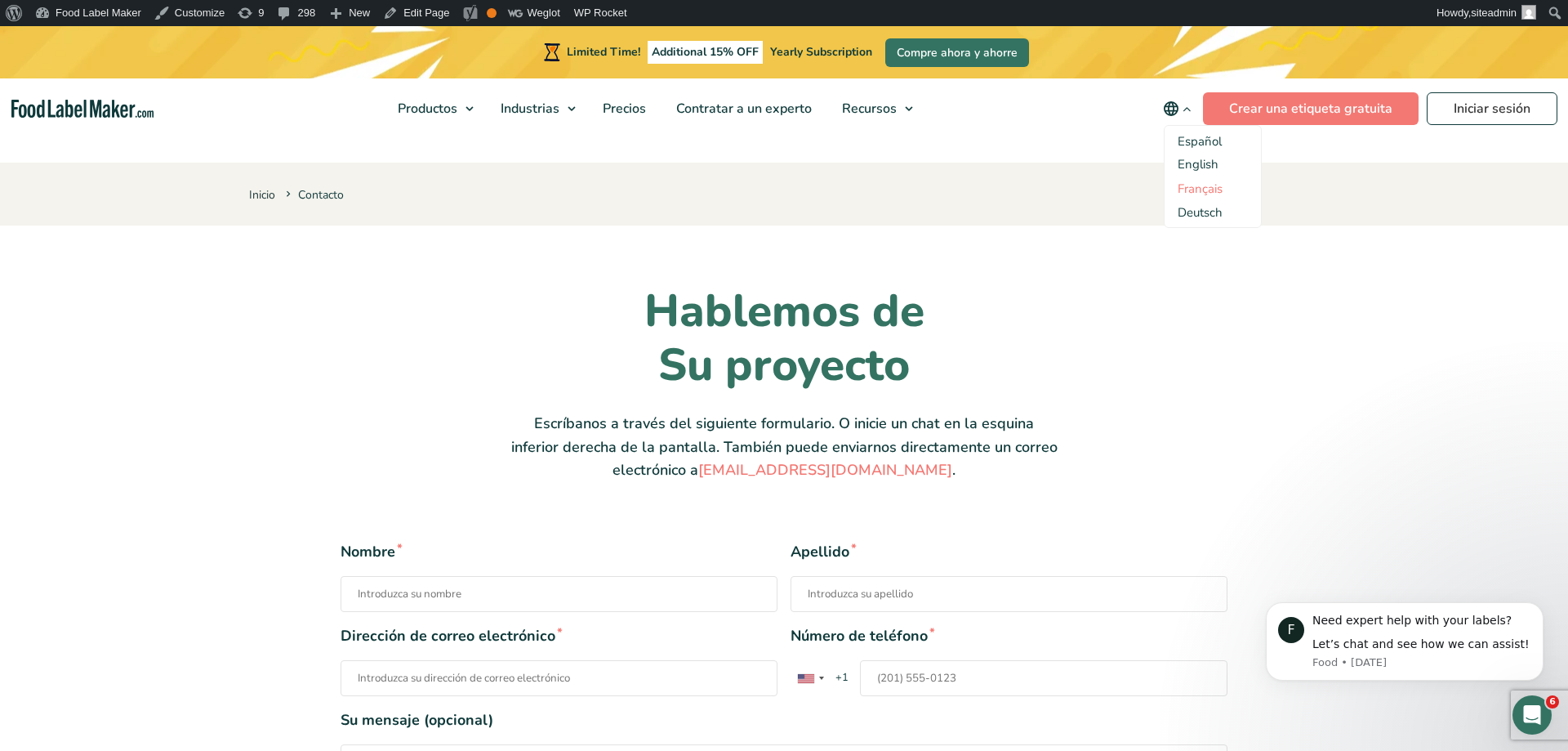
click at [1212, 193] on link "Français" at bounding box center [1200, 189] width 45 height 17
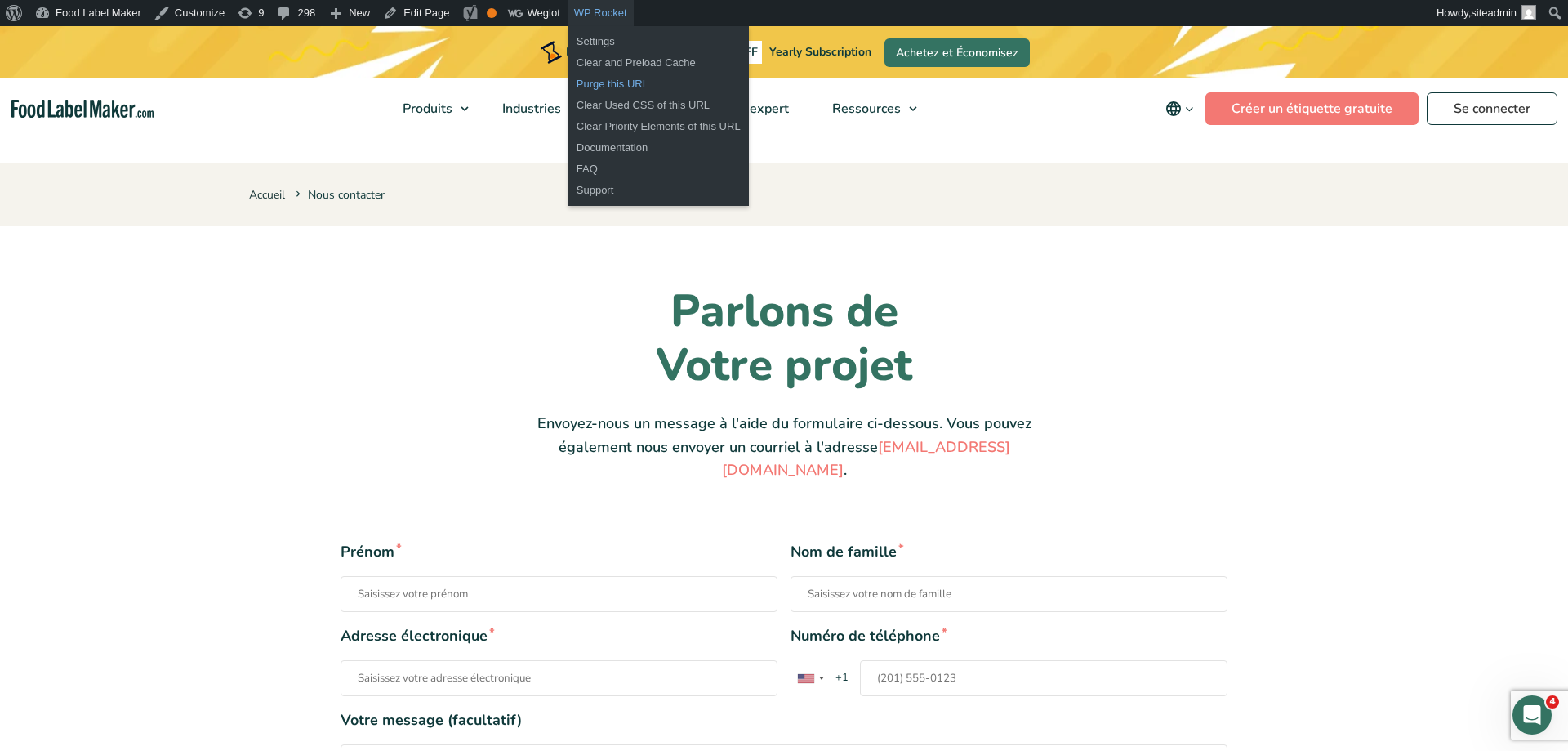
click at [603, 80] on link "Purge this URL" at bounding box center [659, 84] width 181 height 21
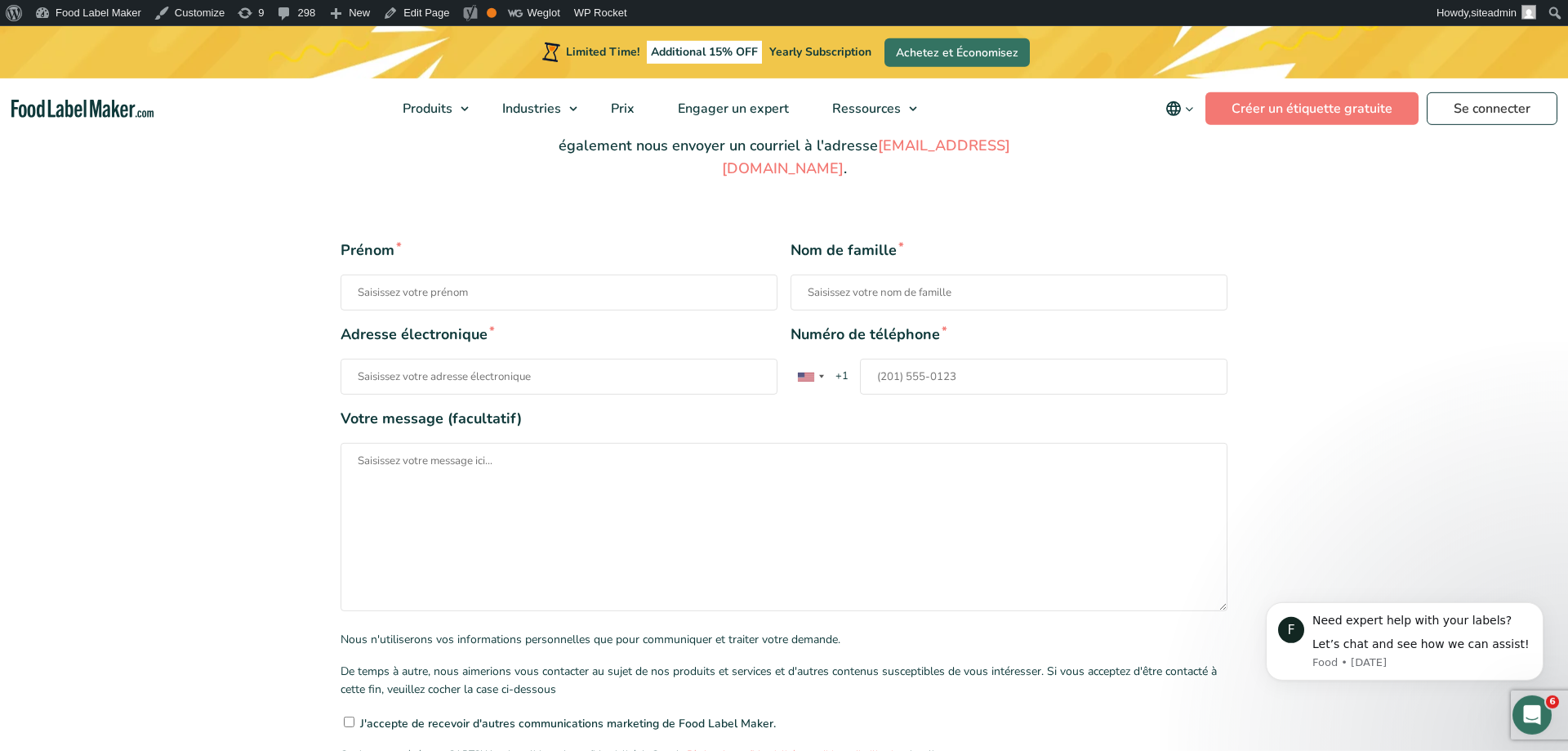
scroll to position [417, 0]
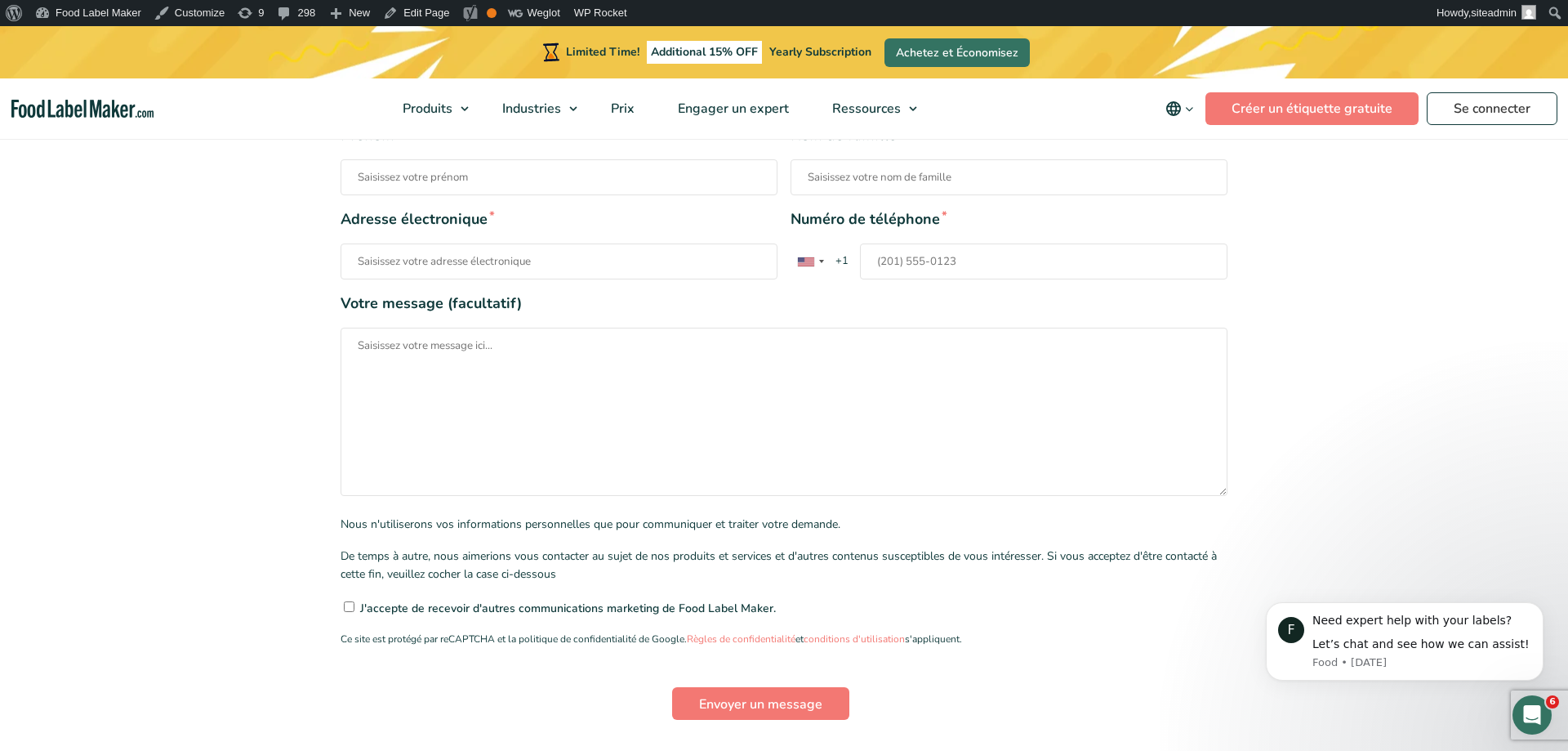
click at [1169, 108] on icon "main navigation" at bounding box center [1173, 109] width 20 height 20
click at [1198, 164] on link "English" at bounding box center [1200, 164] width 41 height 17
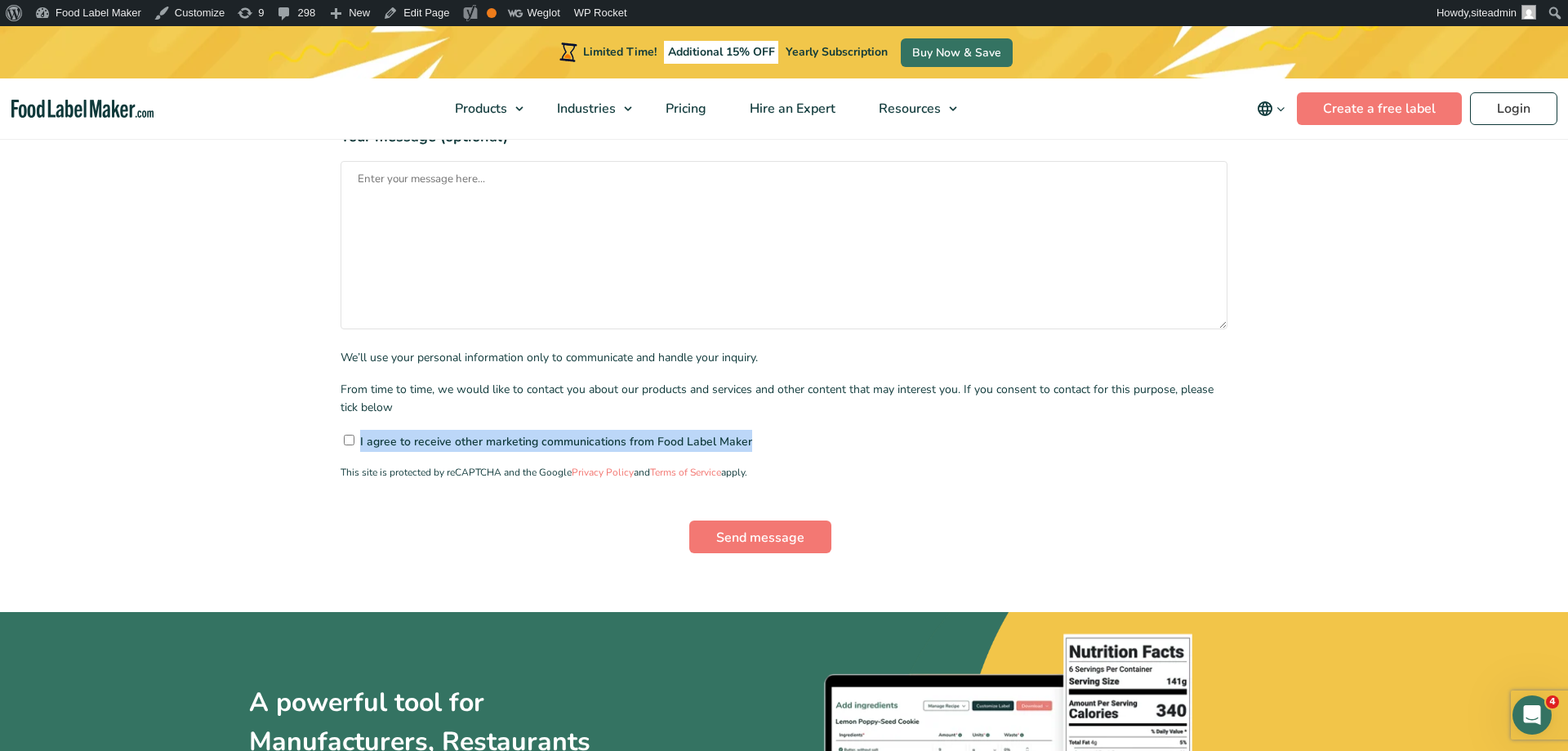
drag, startPoint x: 0, startPoint y: 0, endPoint x: 355, endPoint y: 459, distance: 580.3
click at [355, 459] on form "First name * Last name * Email address * Phone number * [GEOGRAPHIC_DATA] +1 [G…" at bounding box center [784, 255] width 887 height 595
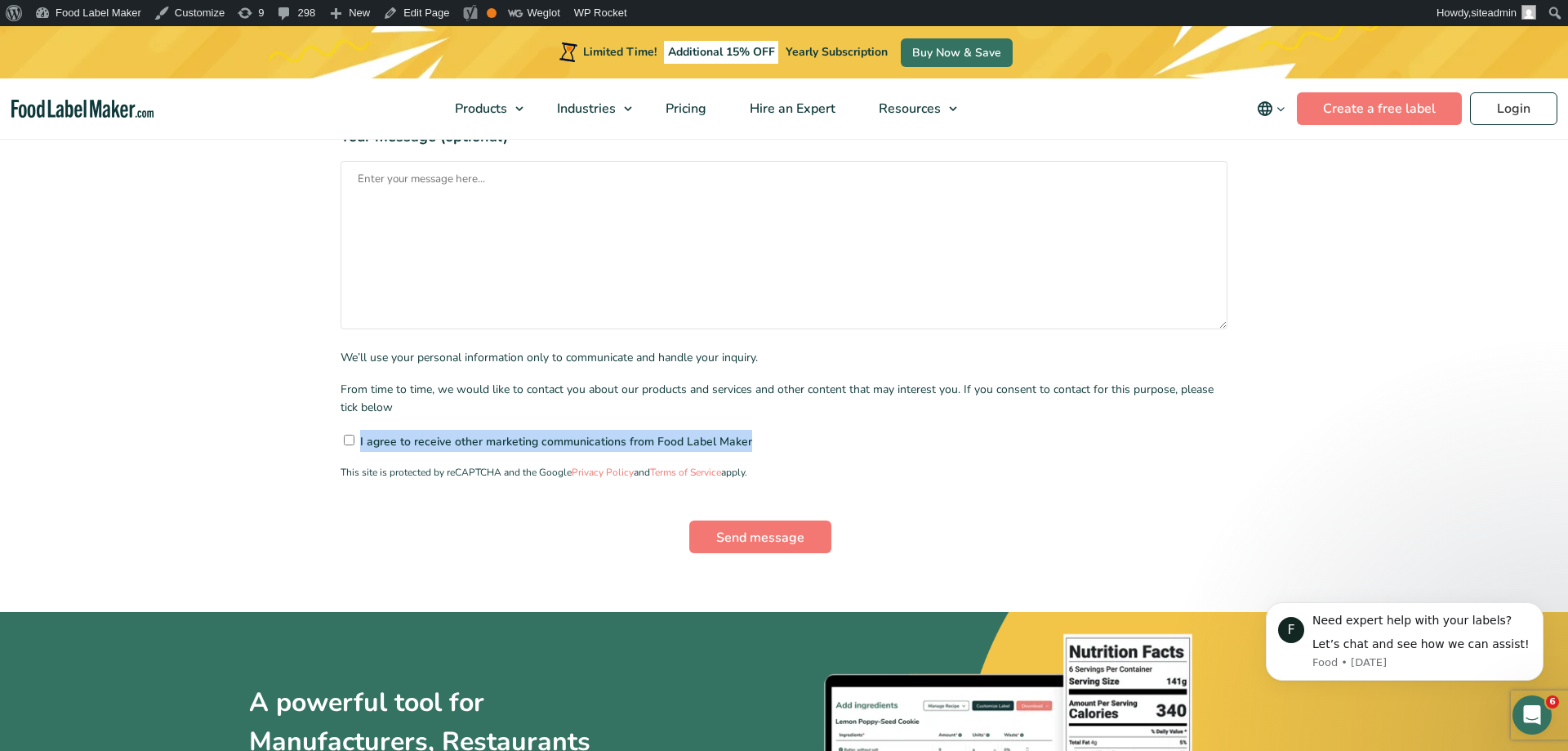
copy label "I agree to receive other marketing communications from Food Label Maker"
